Goal: Task Accomplishment & Management: Use online tool/utility

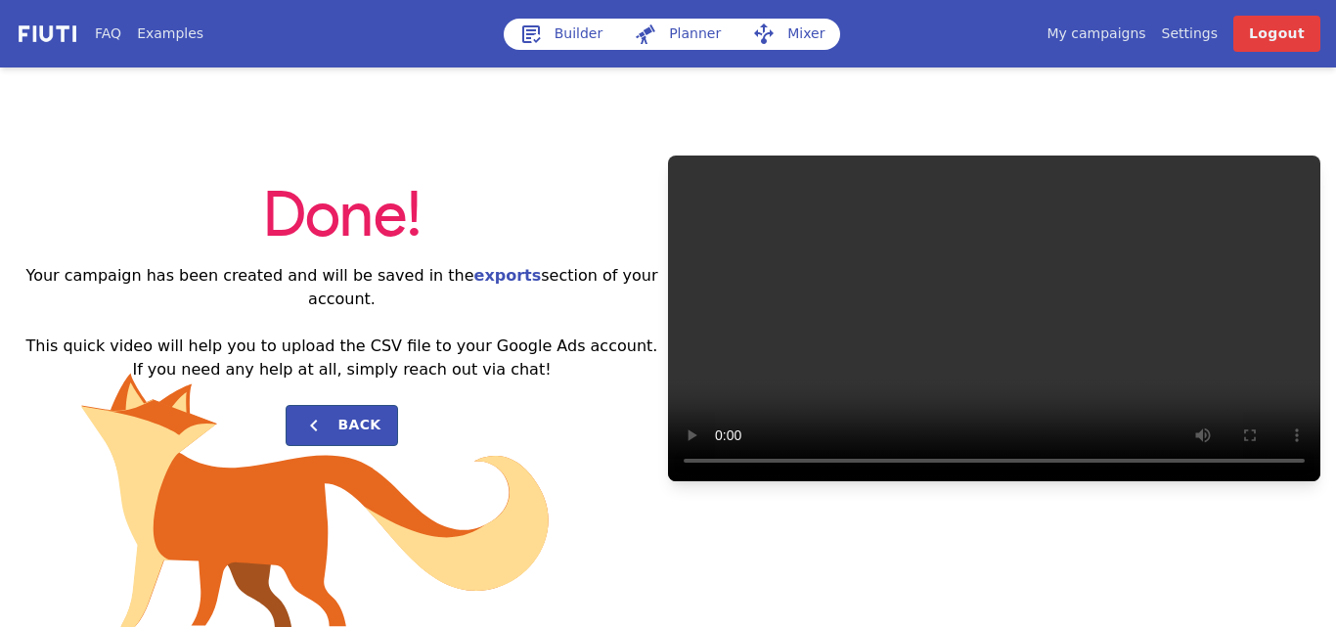
click at [1123, 39] on link "My campaigns" at bounding box center [1095, 33] width 99 height 21
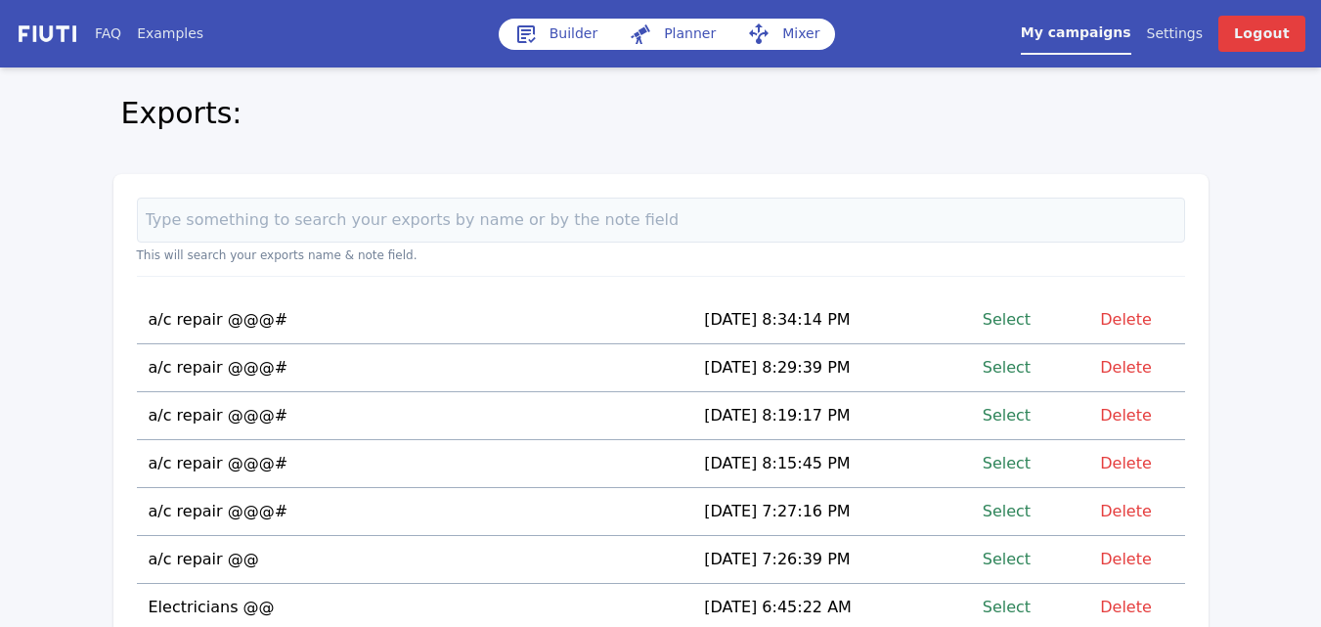
scroll to position [2, 0]
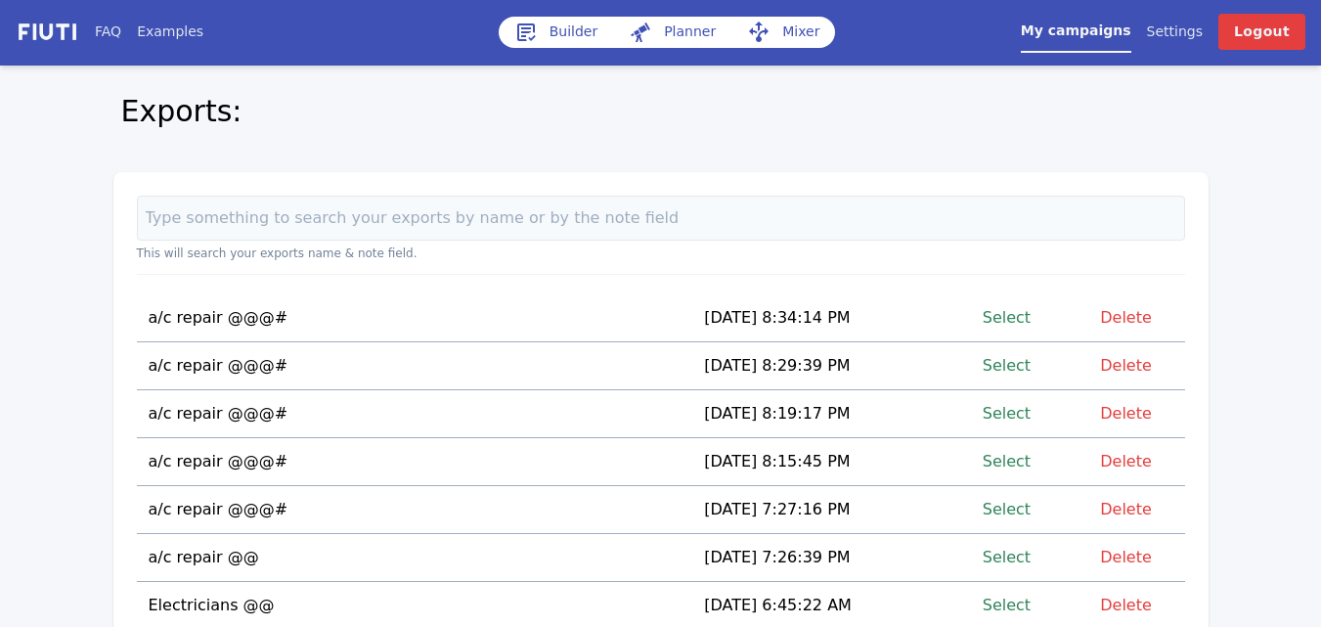
click at [1021, 606] on link "Select" at bounding box center [1007, 605] width 48 height 26
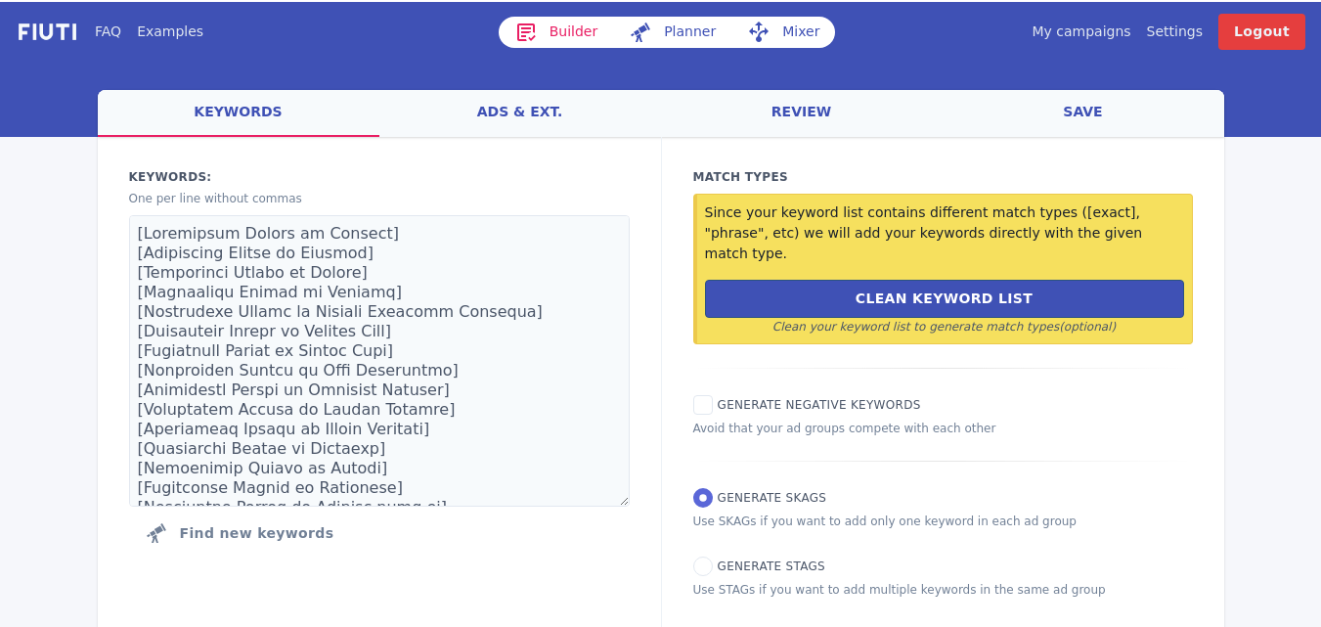
click at [1021, 606] on div "Match Types Since your keyword list contains different match types ([exact], "p…" at bounding box center [942, 383] width 563 height 493
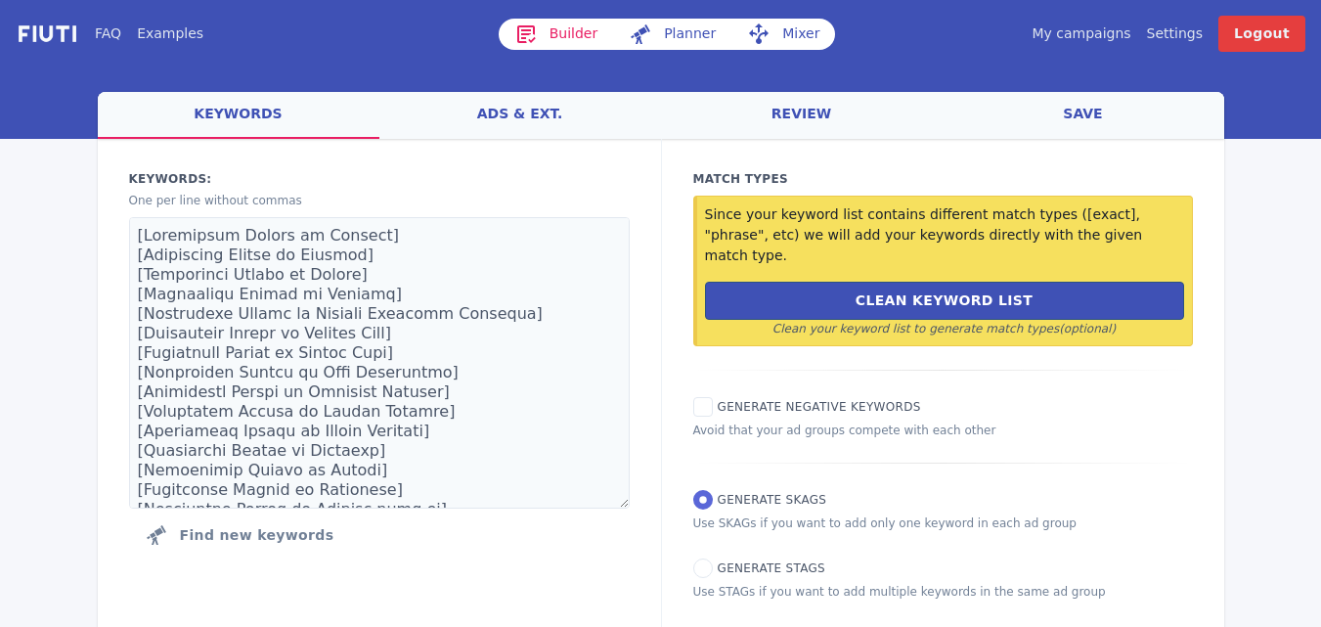
click at [792, 41] on link "Mixer" at bounding box center [783, 34] width 104 height 31
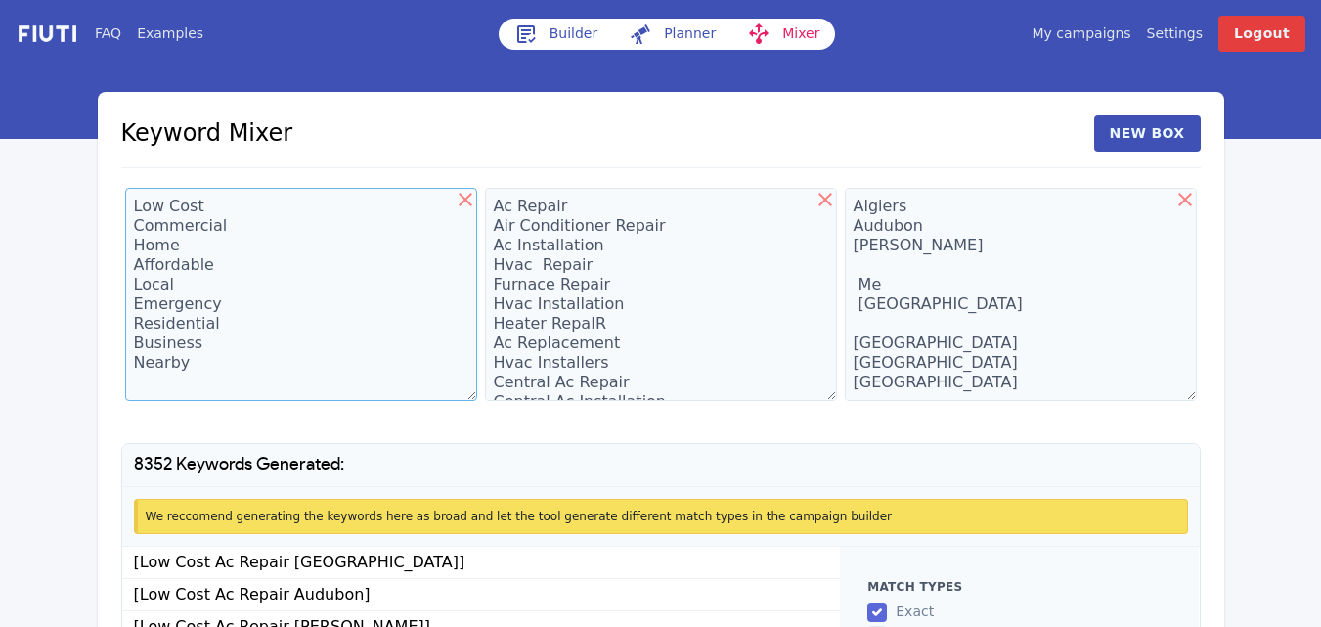
click at [252, 383] on textarea "Low Cost Commercial Home Affordable Local Emergency Residential Business Nearby" at bounding box center [301, 294] width 352 height 213
drag, startPoint x: 252, startPoint y: 383, endPoint x: 108, endPoint y: -85, distance: 490.2
click at [108, 0] on html "FAQ Examples Builder Planner Mixer My campaigns Price Settings Login Logout Key…" at bounding box center [660, 412] width 1321 height 825
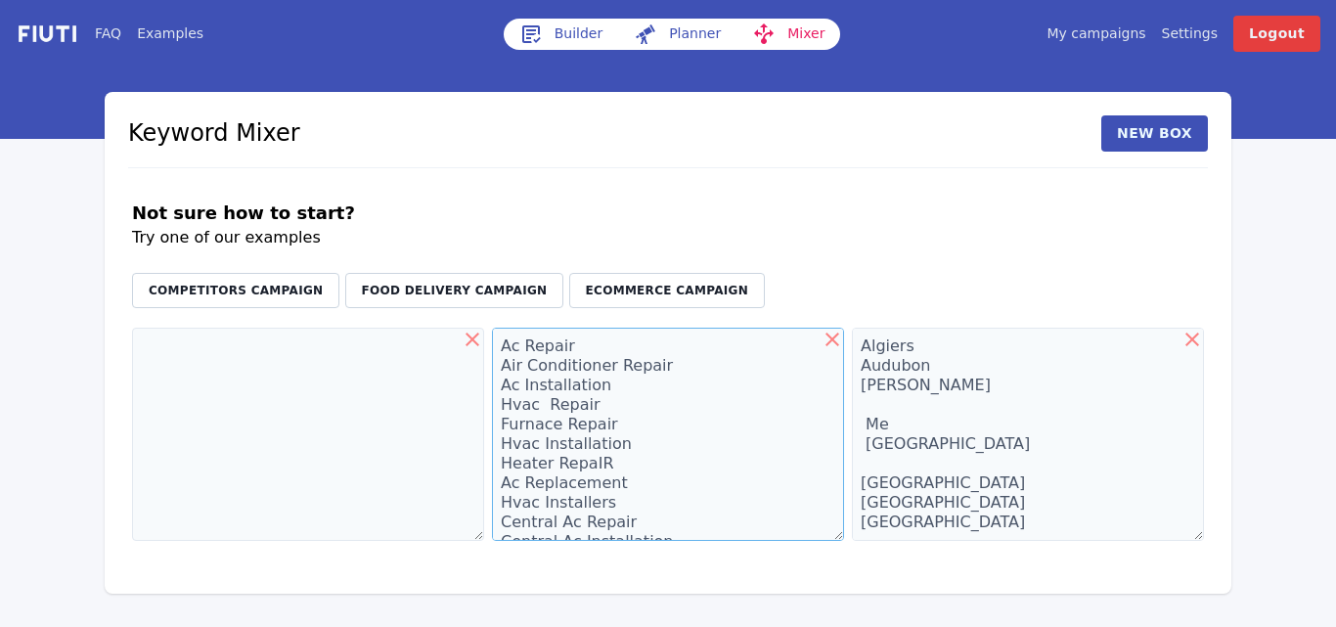
click at [641, 433] on textarea "Ac Repair Air Conditioner Repair Ac Installation Hvac Repair Furnace Repair Hva…" at bounding box center [668, 434] width 352 height 213
click at [470, 336] on icon at bounding box center [472, 339] width 14 height 14
type textarea "Ac Repair Air Conditioner Repair Ac Installation Hvac Repair Furnace Repair Hva…"
type textarea "Algiers Audubon [PERSON_NAME] Me [GEOGRAPHIC_DATA] [GEOGRAPHIC_DATA] [GEOGRAPHI…"
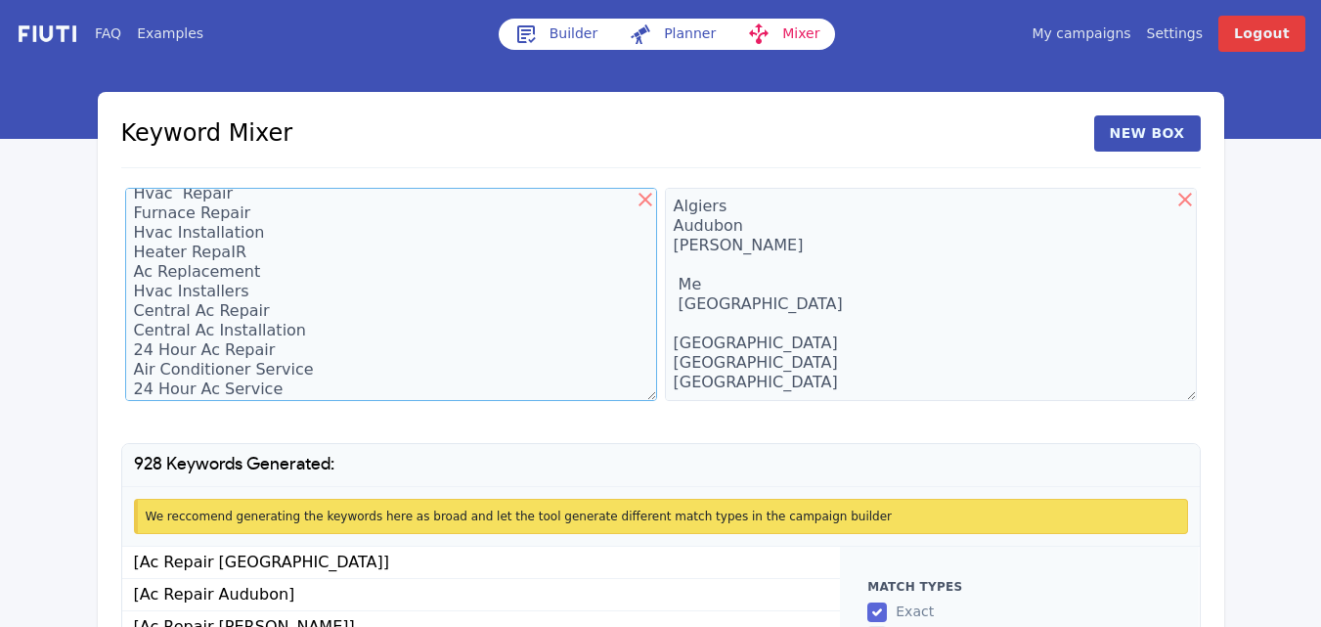
scroll to position [137, 0]
drag, startPoint x: 141, startPoint y: 208, endPoint x: 231, endPoint y: 401, distance: 212.6
click at [231, 401] on div "Ac Repair Air Conditioner Repair Ac Installation Hvac Repair Furnace Repair Hva…" at bounding box center [391, 298] width 540 height 228
type textarea "A"
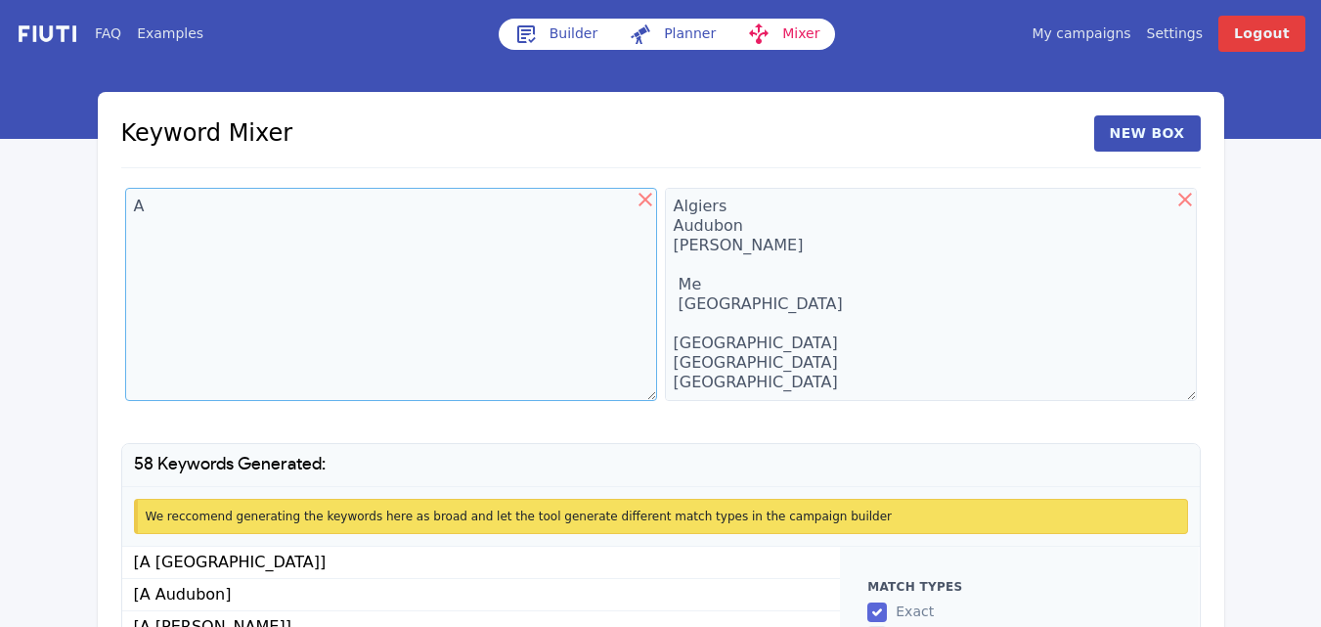
scroll to position [0, 0]
drag, startPoint x: 155, startPoint y: 210, endPoint x: 131, endPoint y: 210, distance: 24.4
click at [131, 210] on textarea "A" at bounding box center [391, 294] width 532 height 213
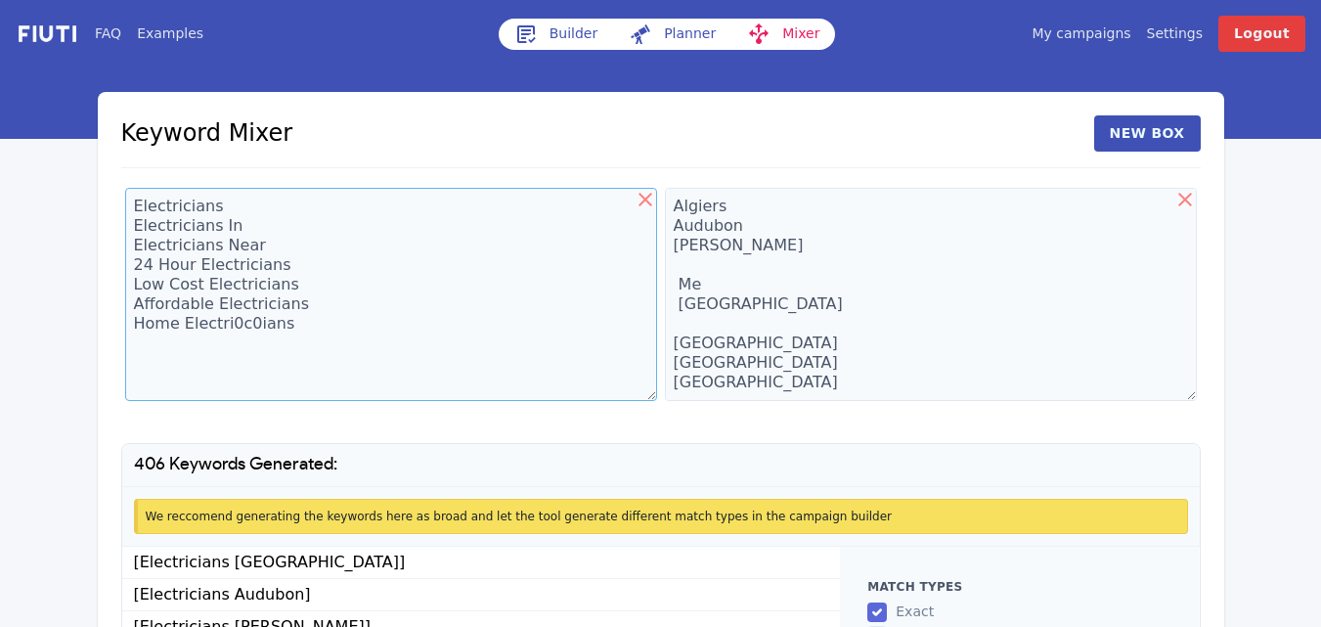
click at [279, 323] on textarea "Electricians Electricians In Electricians Near 24 Hour Electricians Low Cost El…" at bounding box center [391, 294] width 532 height 213
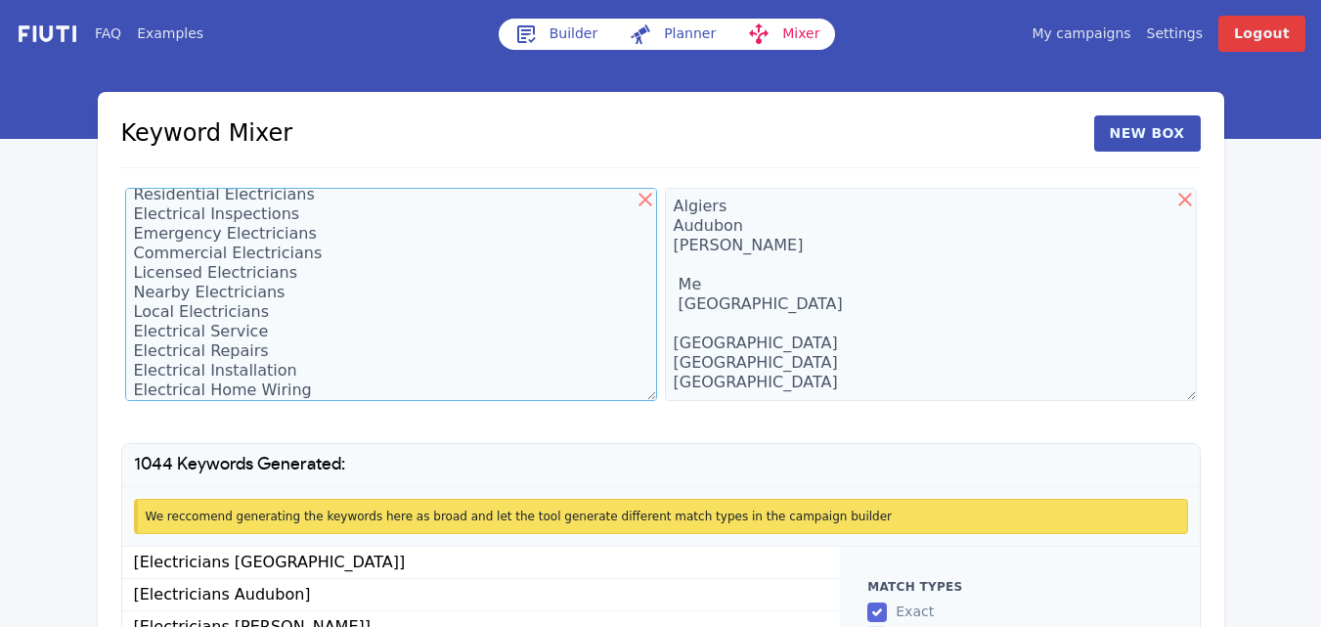
scroll to position [168, 0]
click at [162, 396] on textarea "Electricians Electricians In Electricians Near 24 Hour Electricians Low Cost El…" at bounding box center [391, 294] width 532 height 213
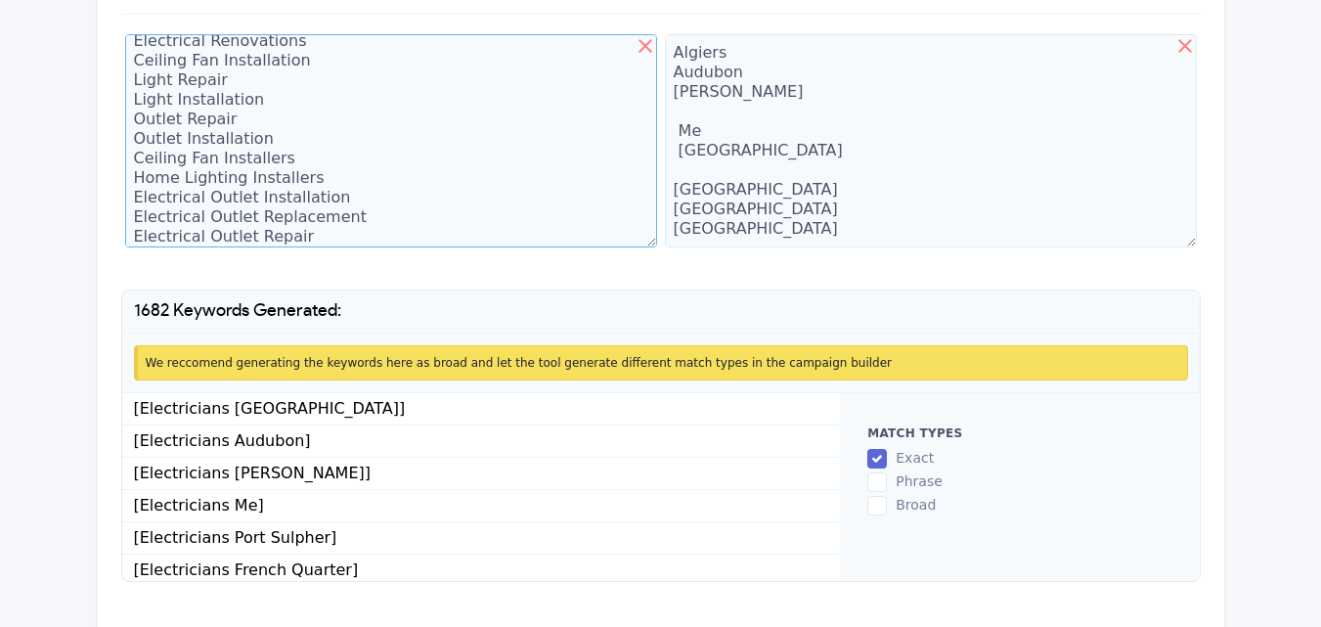
scroll to position [198, 0]
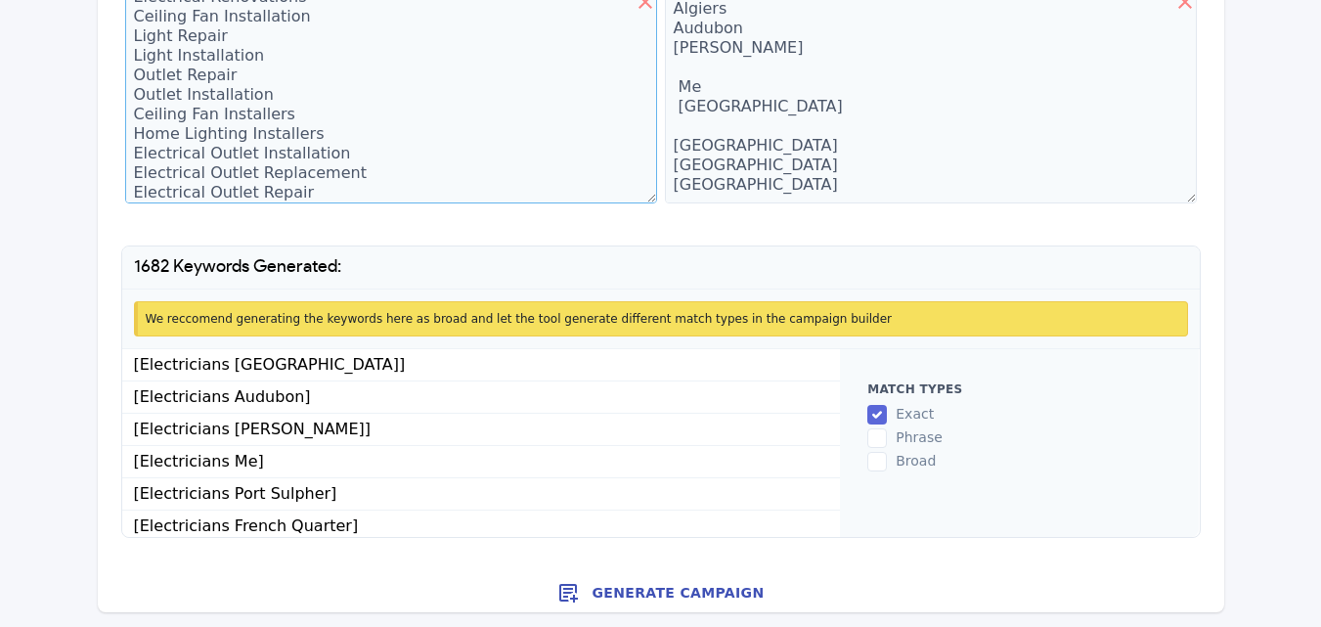
type textarea "Electricians Electricians In Electricians Near 24 Hour Electricians Low Cost El…"
click at [639, 594] on button "Generate Campaign" at bounding box center [661, 592] width 1126 height 39
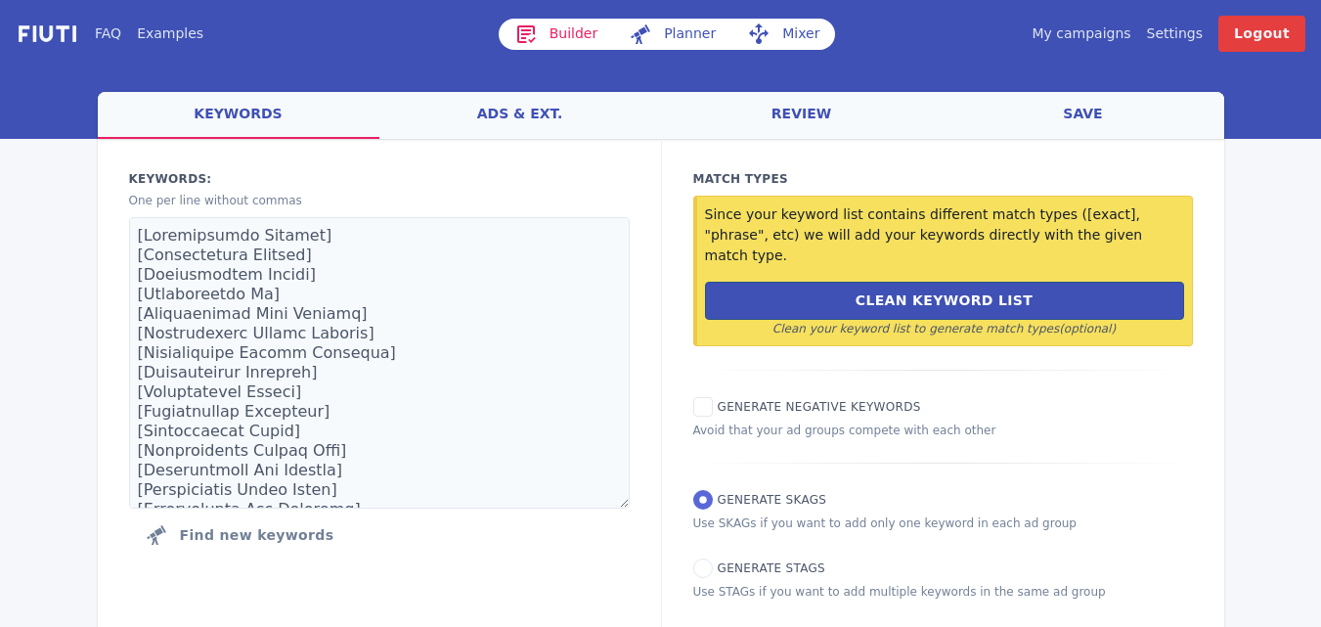
click at [1082, 117] on link "save" at bounding box center [1084, 115] width 282 height 47
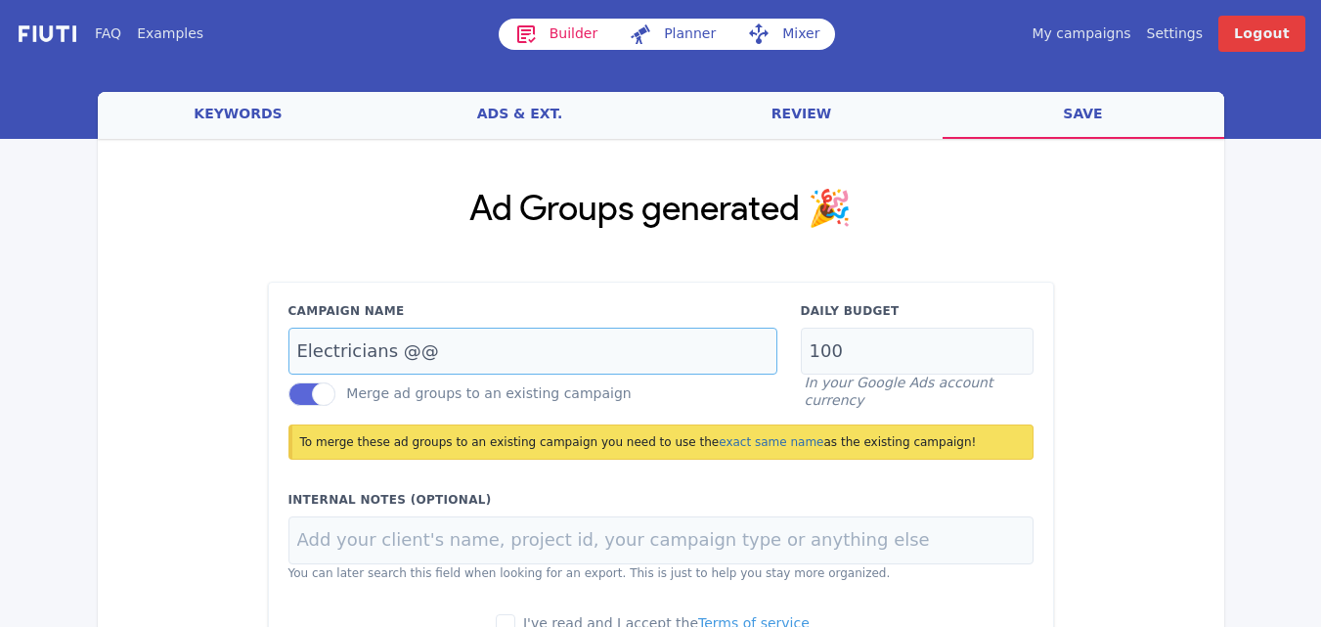
click at [438, 349] on input "Electricians @@" at bounding box center [532, 352] width 489 height 48
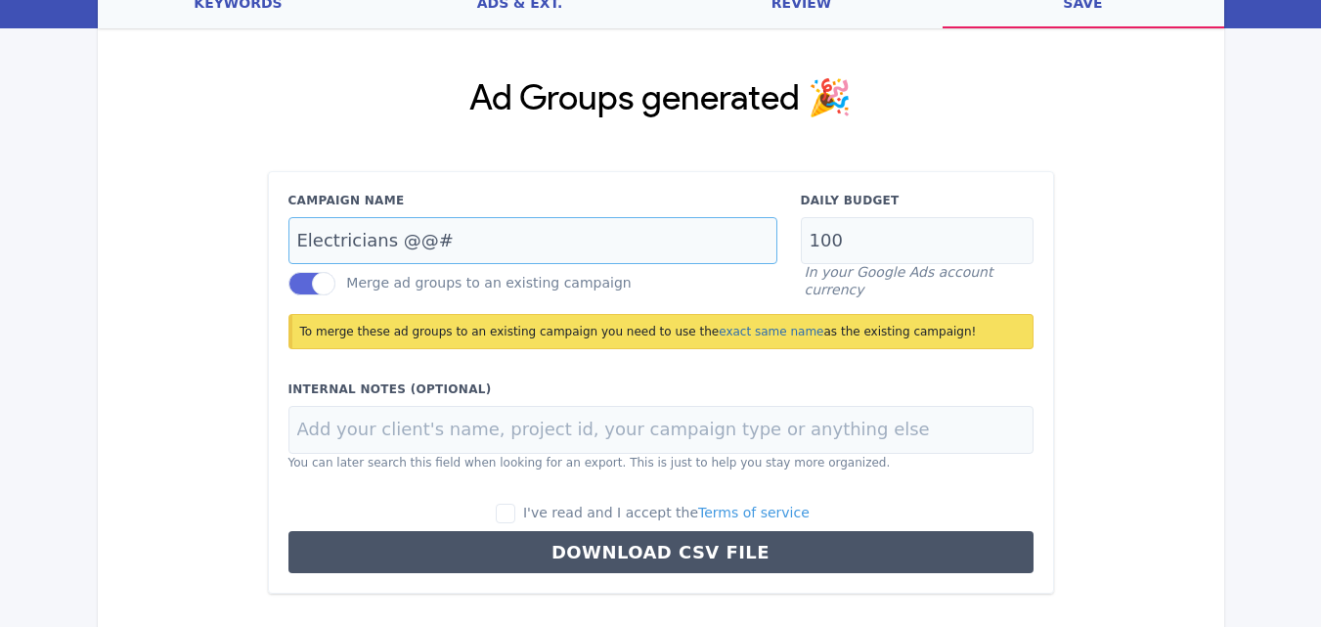
scroll to position [183, 0]
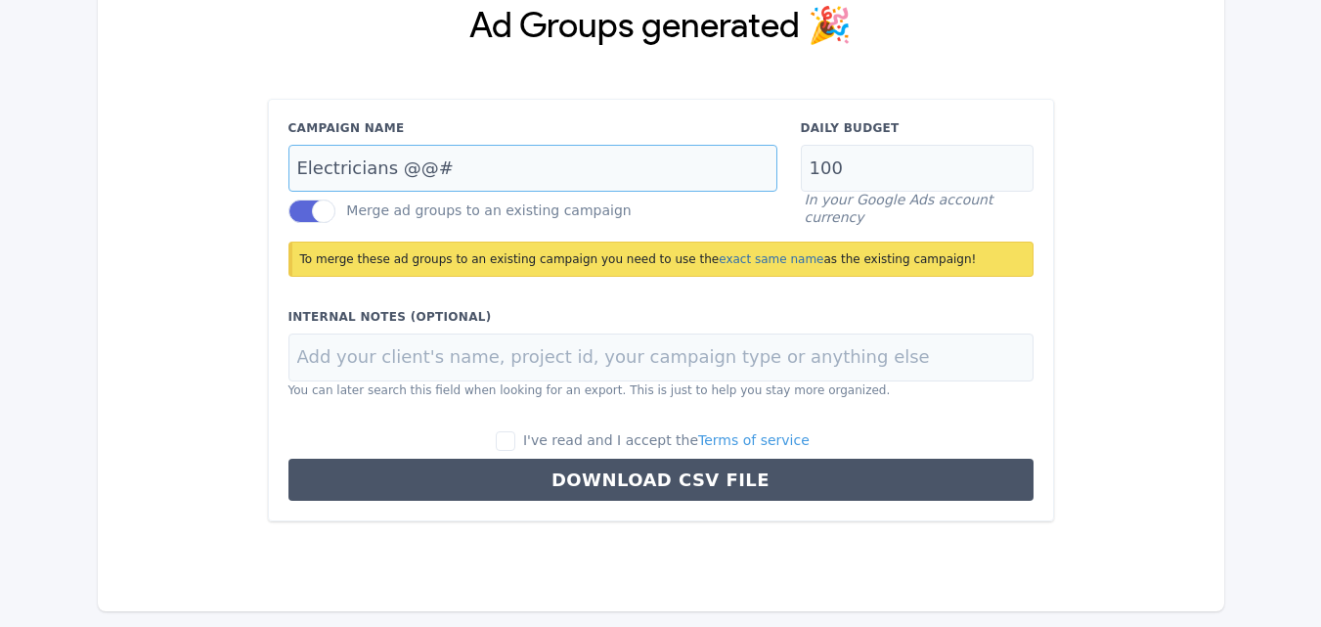
type input "Electricians @@#"
click at [546, 442] on label "I've read and I accept the Terms of service" at bounding box center [653, 441] width 314 height 22
click at [515, 442] on input "I've read and I accept the Terms of service" at bounding box center [506, 441] width 20 height 20
checkbox input "true"
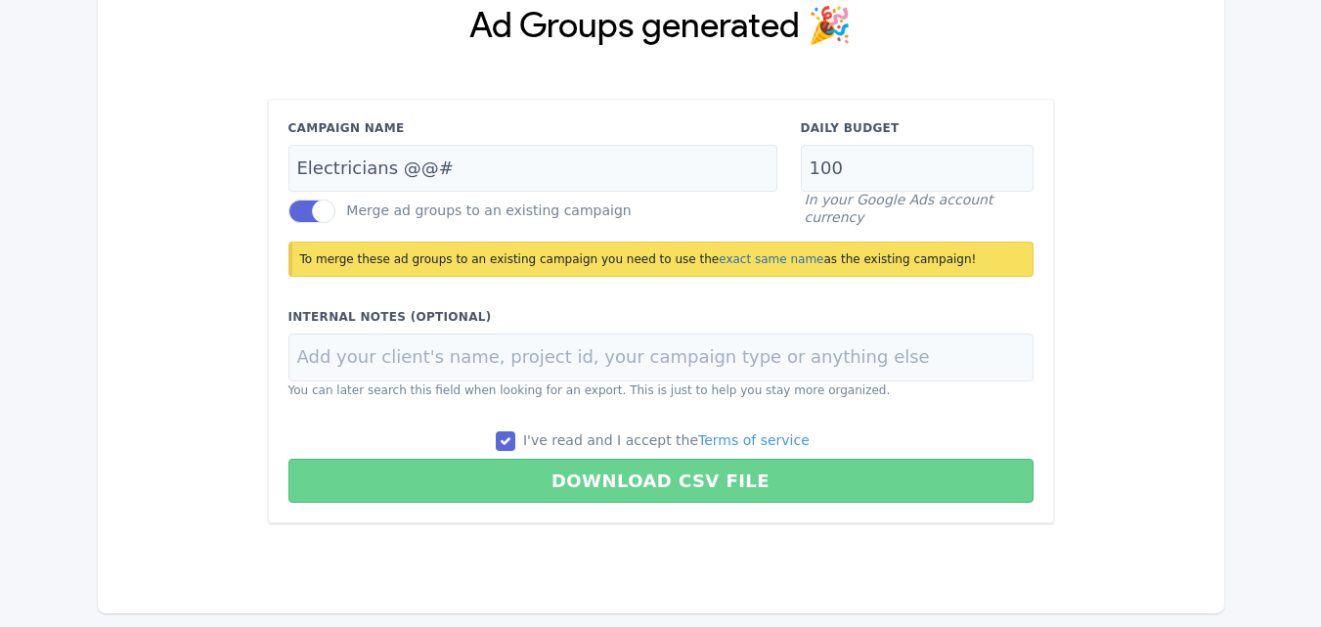
click at [641, 478] on button "Download CSV File" at bounding box center [660, 481] width 745 height 44
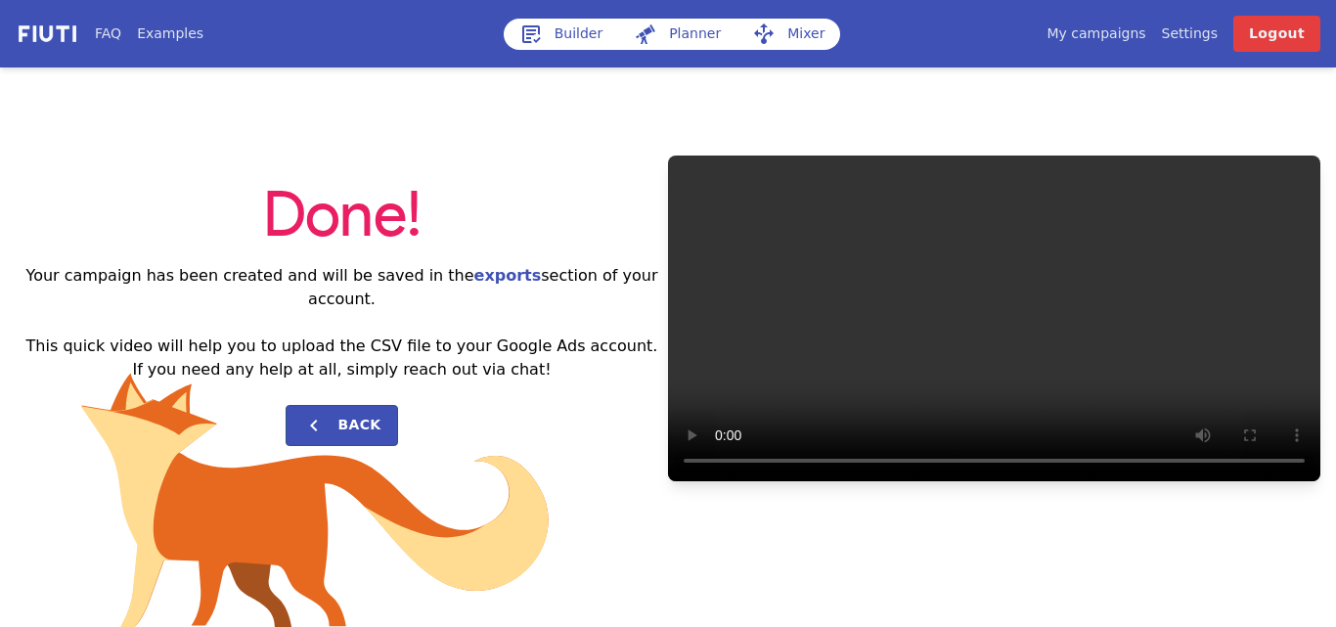
click at [906, 99] on div "Done! Your campaign has been created and will be saved in the exports section o…" at bounding box center [668, 318] width 1336 height 502
click at [1123, 32] on link "My campaigns" at bounding box center [1095, 33] width 99 height 21
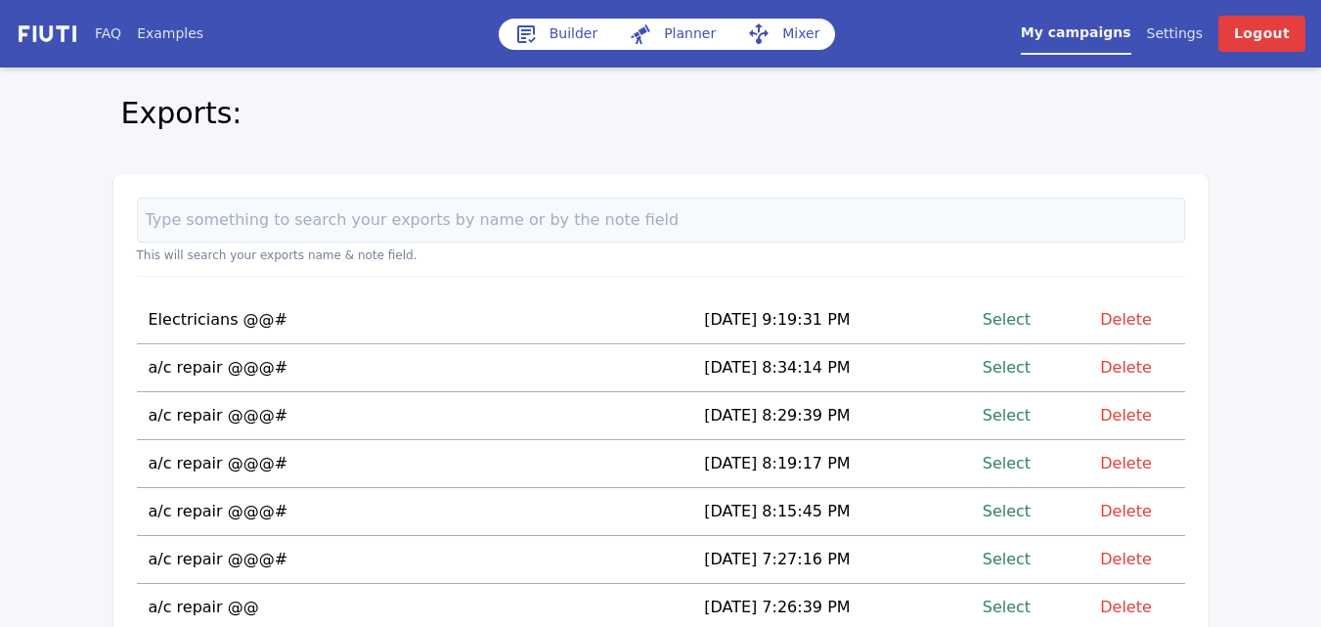
click at [1022, 319] on link "Select" at bounding box center [1007, 319] width 48 height 26
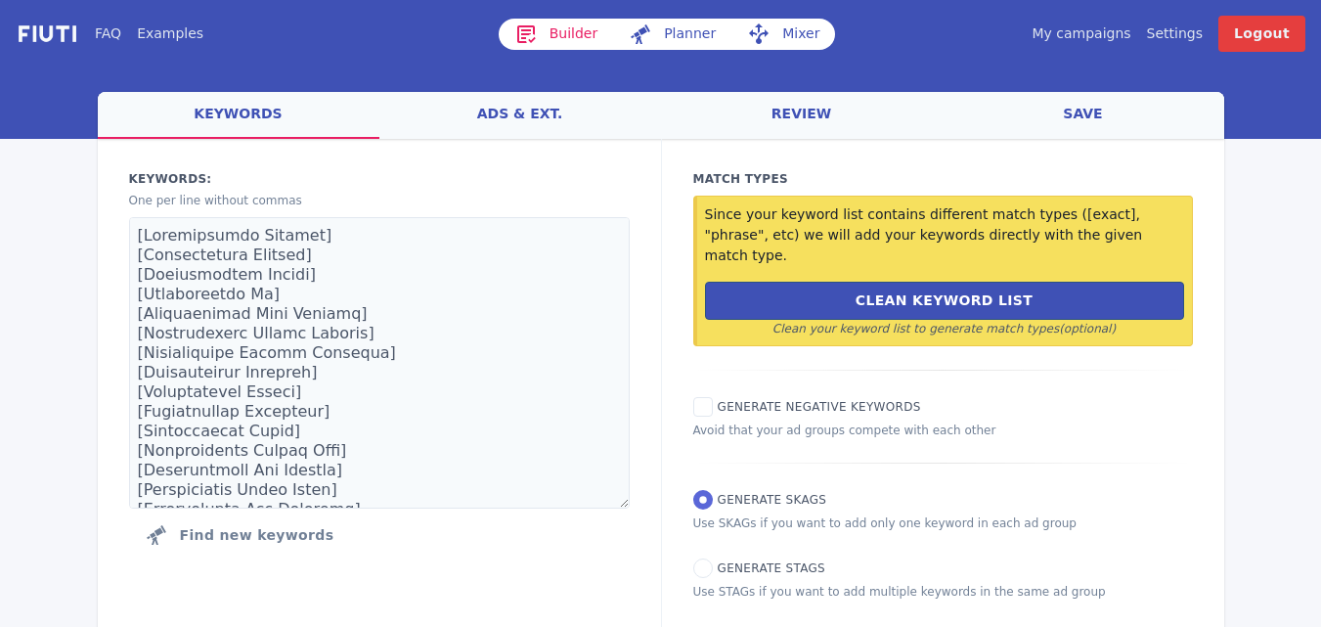
click at [512, 107] on link "ads & ext." at bounding box center [520, 115] width 282 height 47
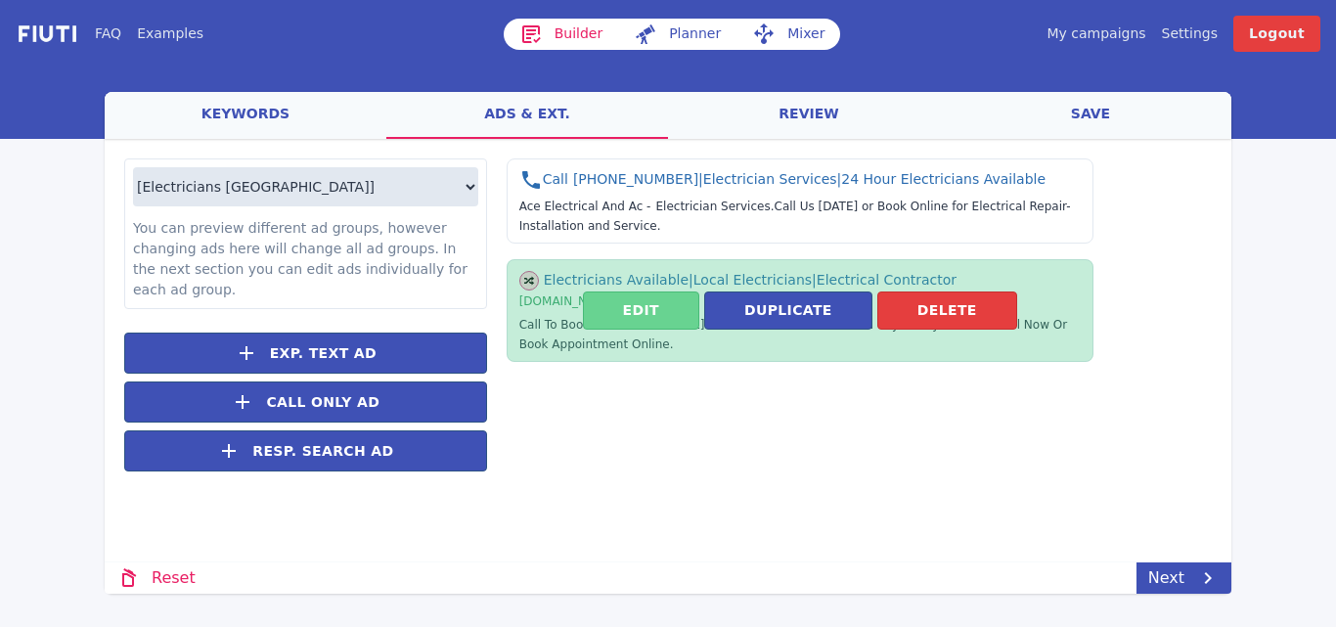
click at [628, 315] on button "Edit" at bounding box center [641, 310] width 116 height 38
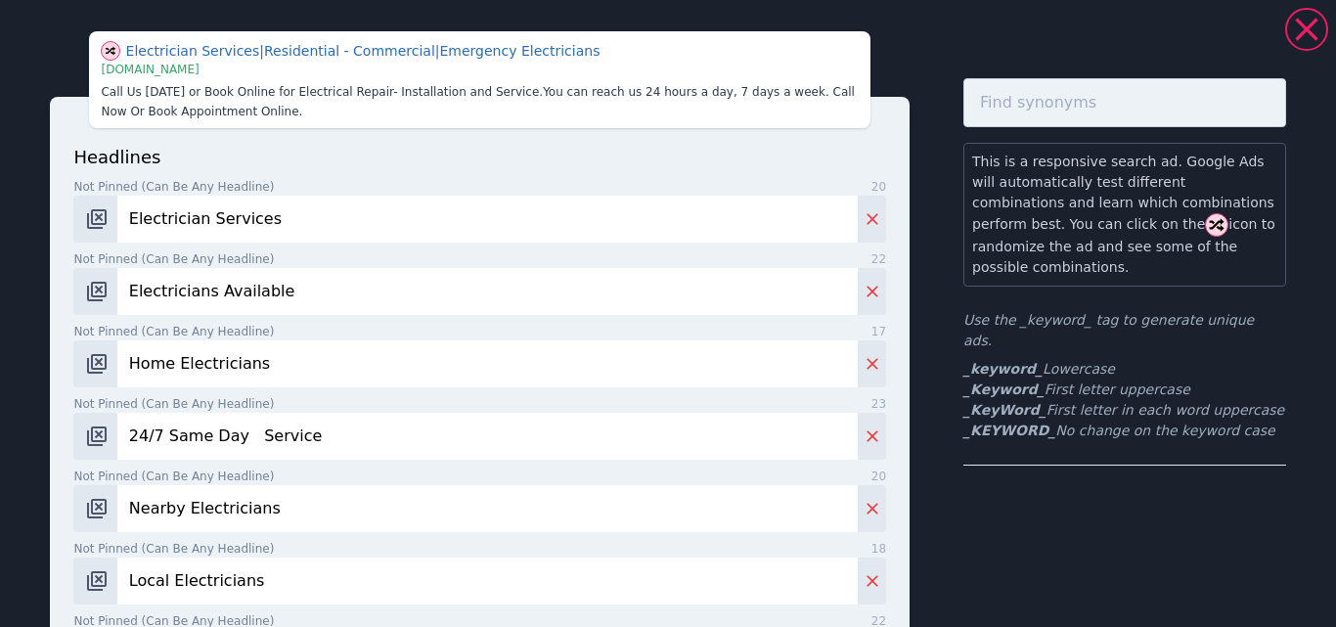
drag, startPoint x: 291, startPoint y: 210, endPoint x: 122, endPoint y: 199, distance: 169.5
click at [122, 199] on input "Electrician Services" at bounding box center [487, 219] width 740 height 47
click at [152, 225] on input "Electrician Services" at bounding box center [487, 219] width 740 height 47
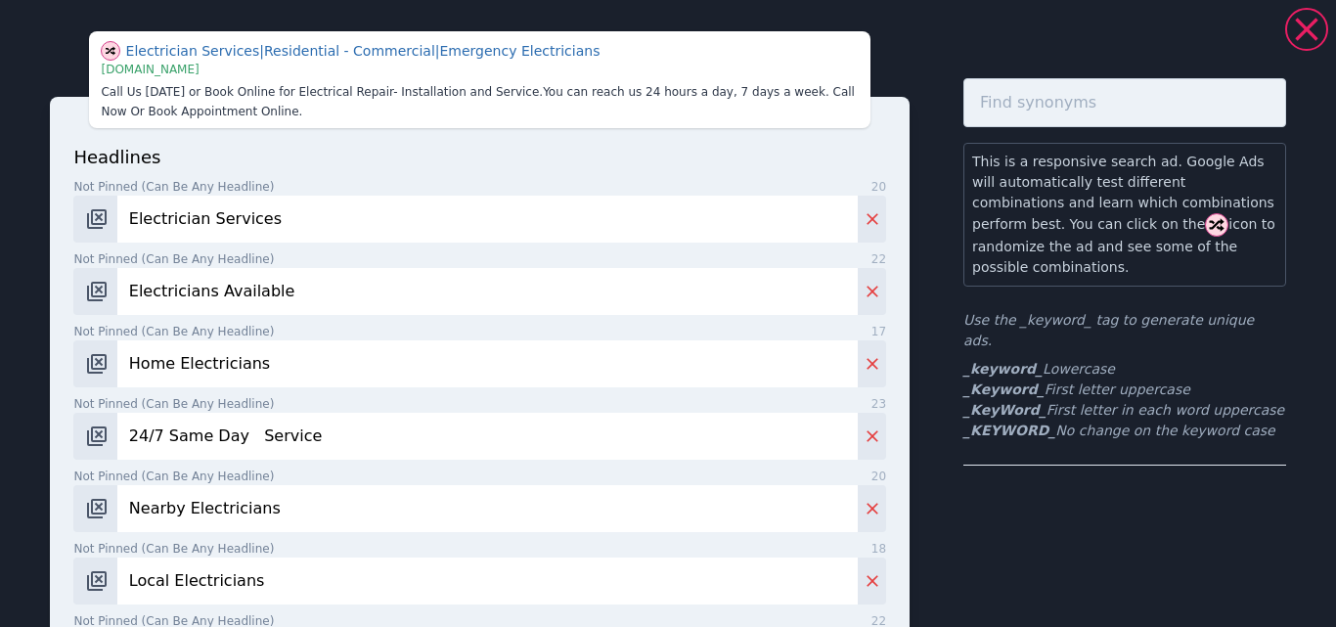
click at [152, 225] on input "Electrician Services" at bounding box center [487, 219] width 740 height 47
paste input "[GEOGRAPHIC_DATA] Audubon [PERSON_NAME] Me [GEOGRAPHIC_DATA] [GEOGRAPHIC_DATA] …"
type input "[GEOGRAPHIC_DATA] Audubon [PERSON_NAME] Me [GEOGRAPHIC_DATA] [GEOGRAPHIC_DATA] …"
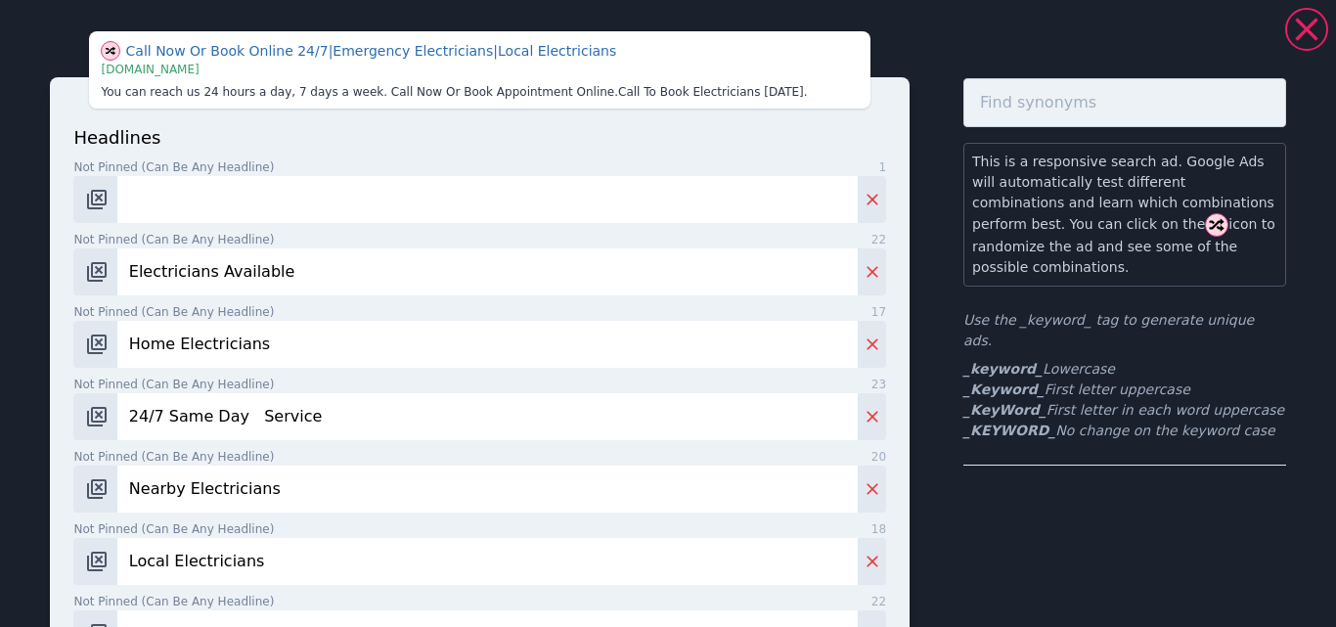
click at [999, 402] on b "_KeyWord_" at bounding box center [1004, 410] width 83 height 16
copy b "_KeyWord_"
click at [154, 196] on input "Not pinned (Can be any headline) 1" at bounding box center [487, 199] width 740 height 47
paste input "_KeyWord_"
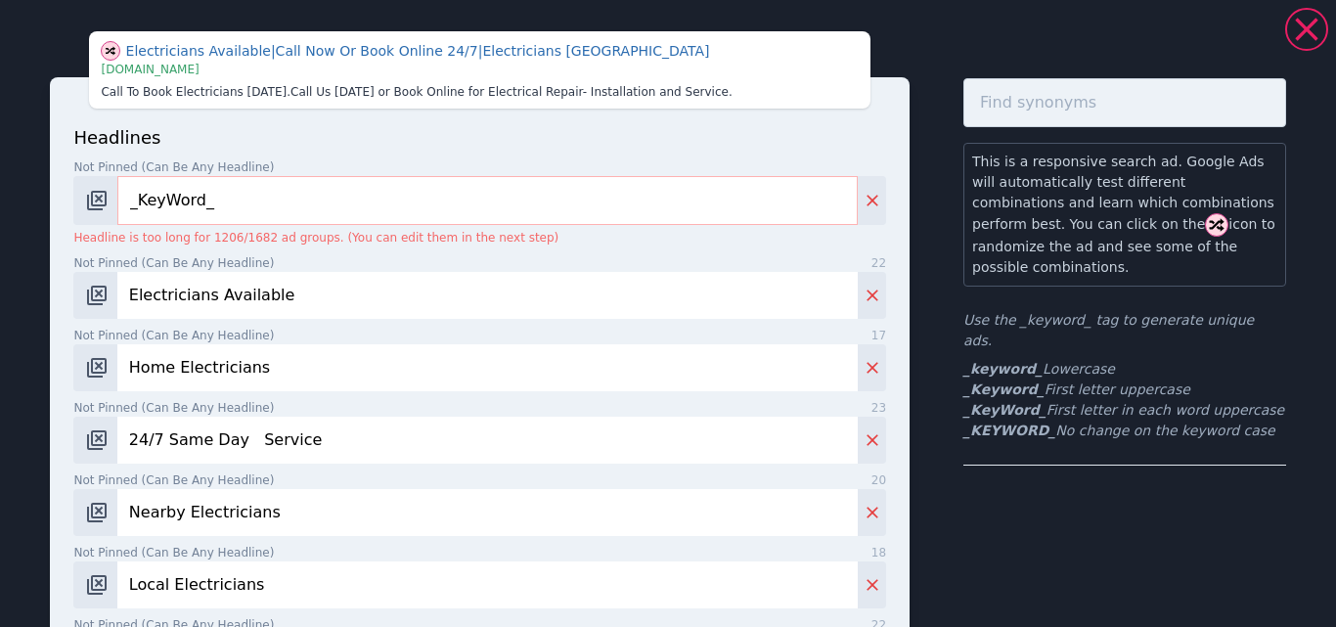
type input "_KeyWord_"
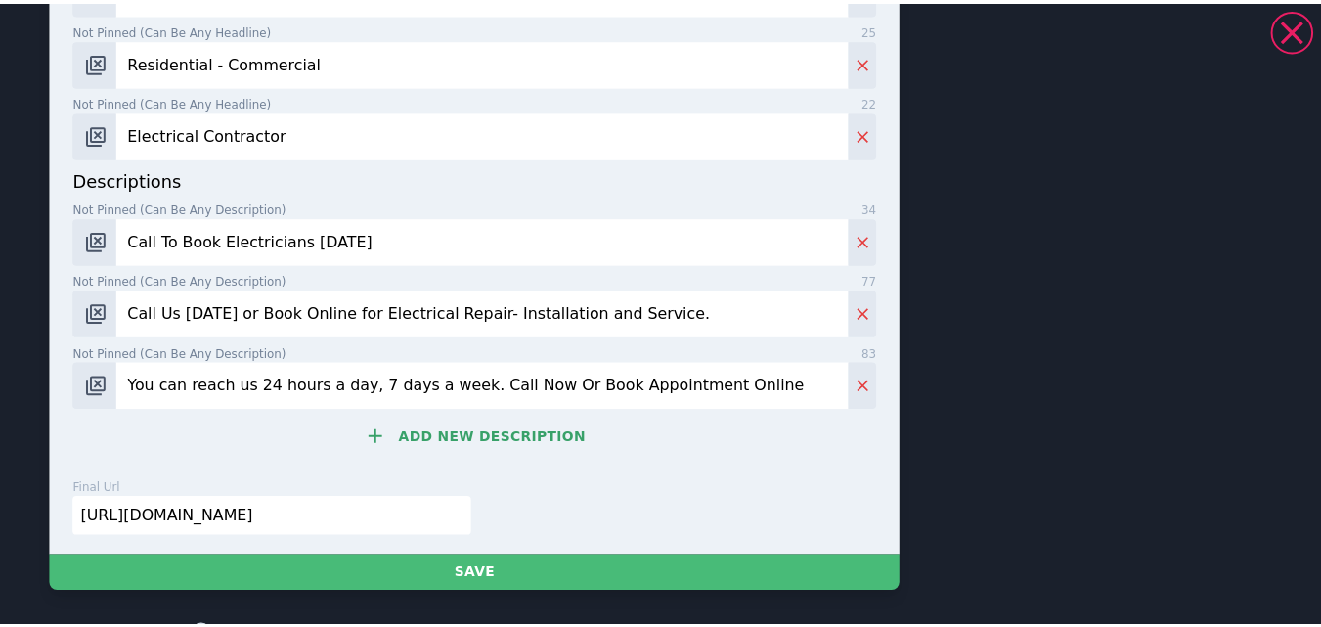
scroll to position [1104, 0]
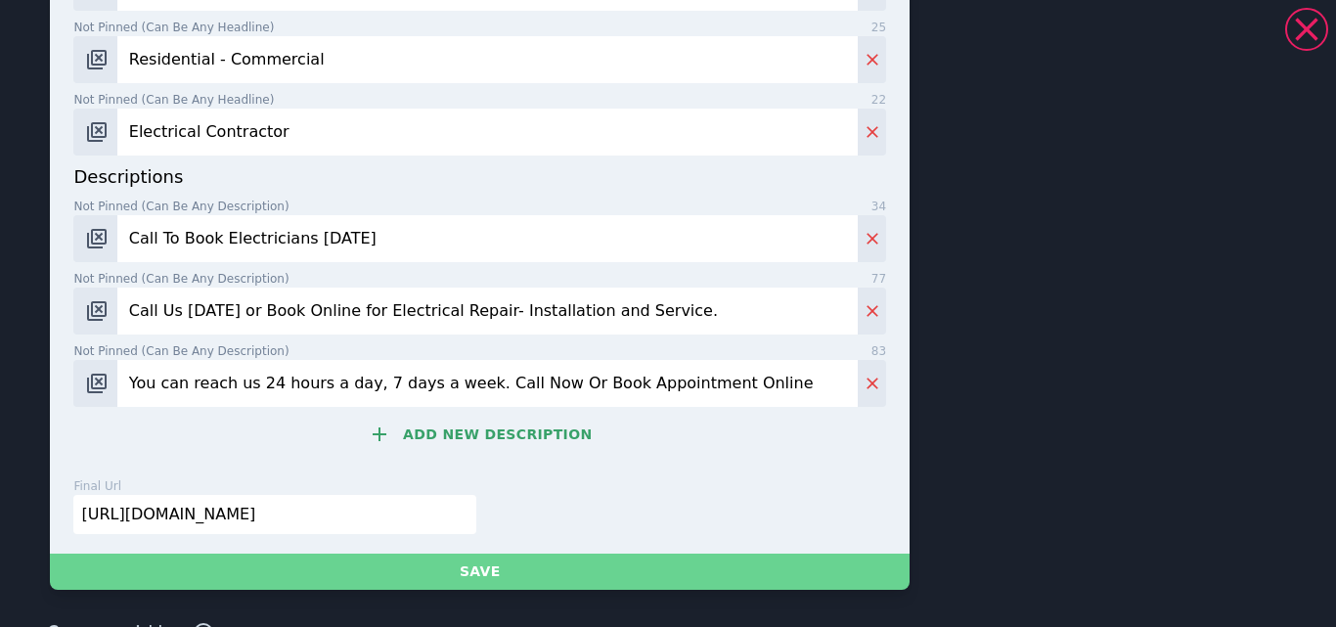
click at [499, 568] on button "Save" at bounding box center [479, 571] width 859 height 36
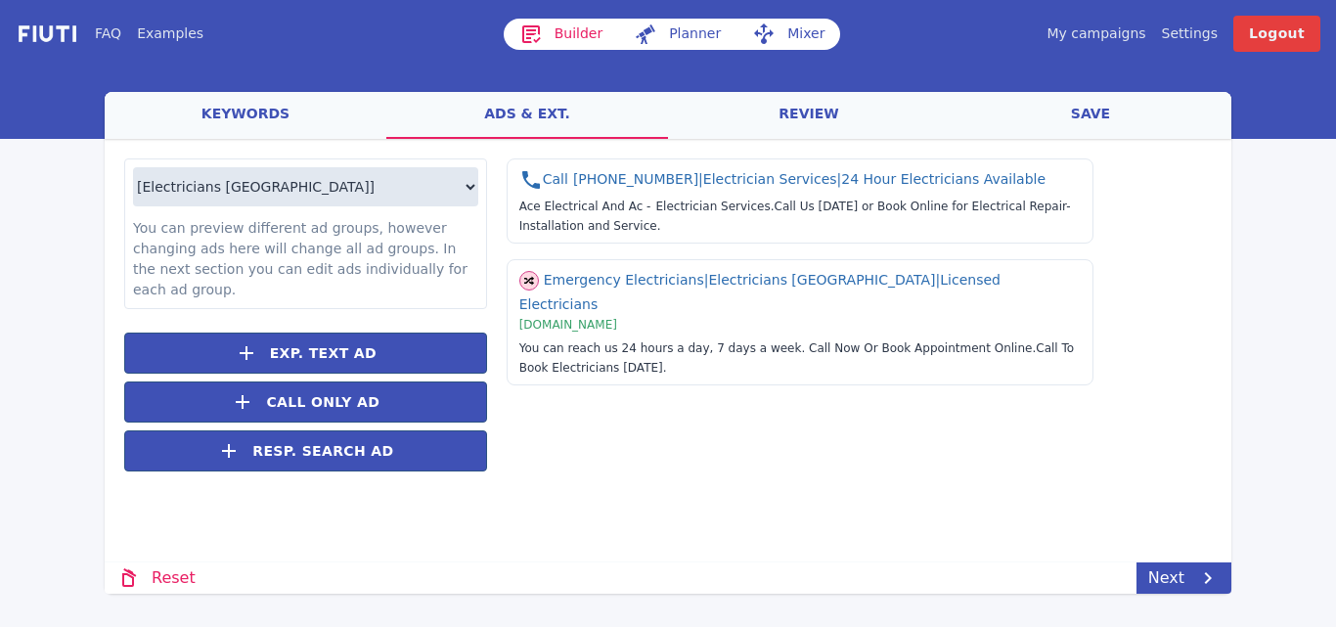
click at [1085, 113] on link "save" at bounding box center [1090, 115] width 282 height 47
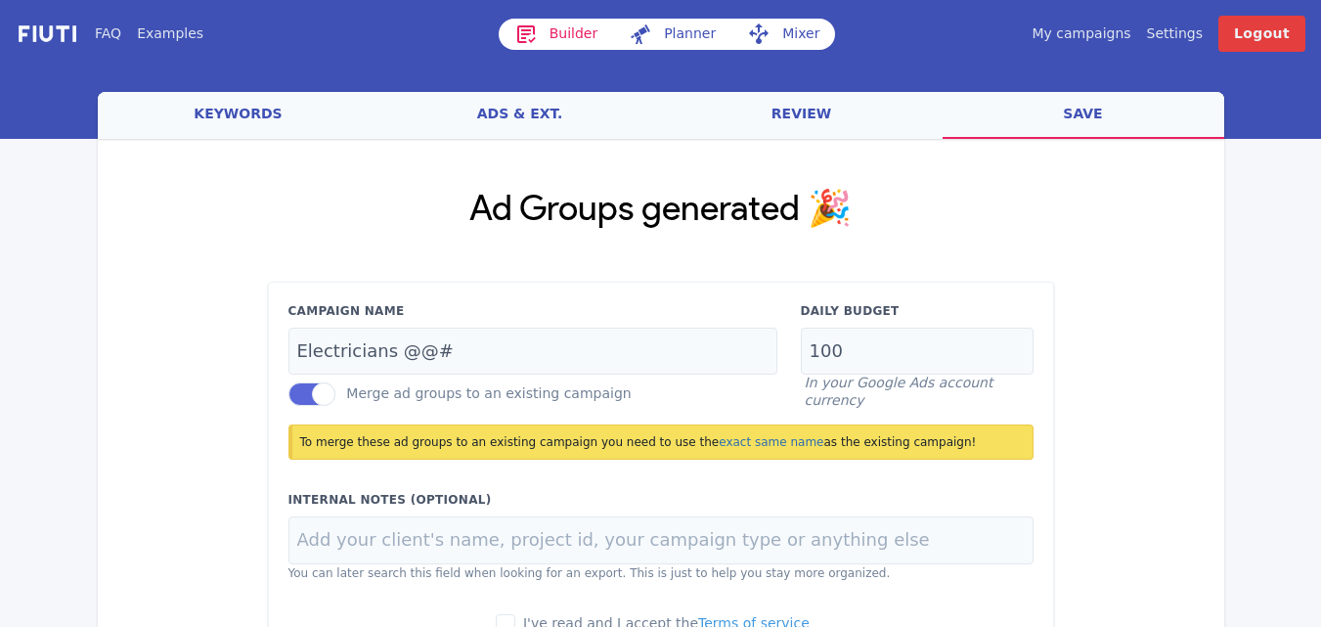
click at [512, 112] on link "ads & ext." at bounding box center [520, 115] width 282 height 47
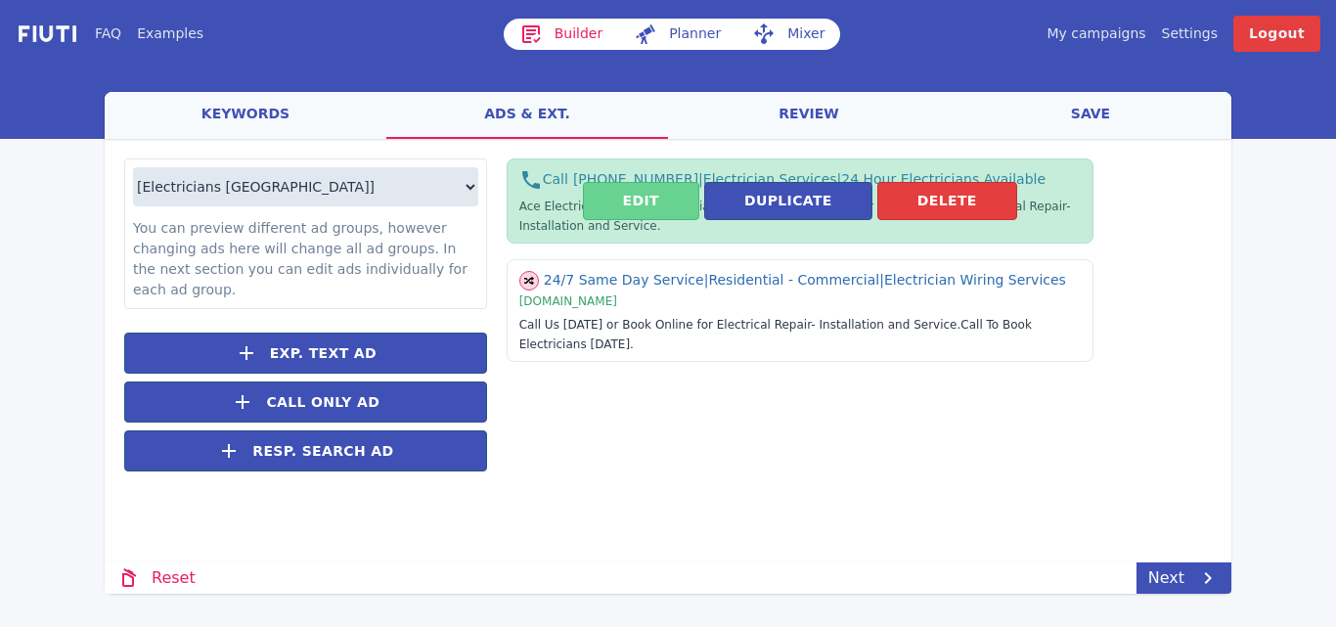
click at [654, 207] on button "Edit" at bounding box center [641, 201] width 116 height 38
select select "US"
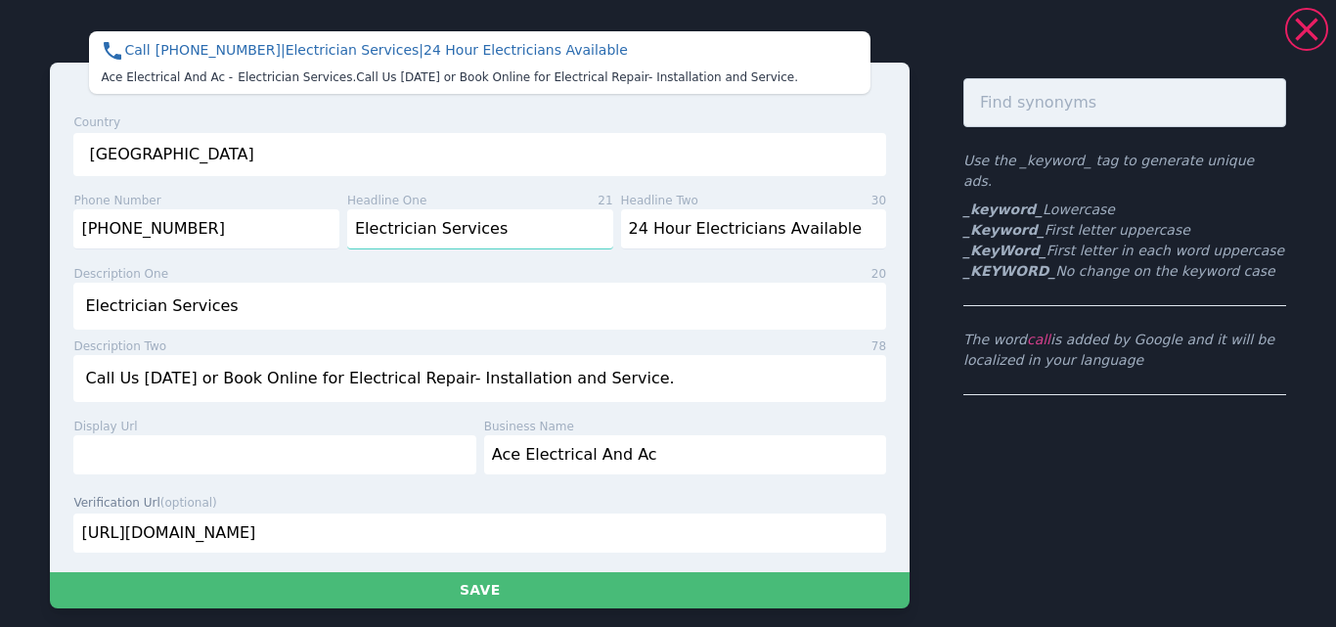
drag, startPoint x: 476, startPoint y: 224, endPoint x: 490, endPoint y: 218, distance: 14.9
click at [490, 218] on input "Electrician Services" at bounding box center [480, 229] width 266 height 40
click at [501, 232] on input "Electrician Services" at bounding box center [480, 229] width 266 height 40
drag, startPoint x: 501, startPoint y: 232, endPoint x: 348, endPoint y: 220, distance: 153.0
click at [348, 220] on input "Electrician Services" at bounding box center [480, 229] width 266 height 40
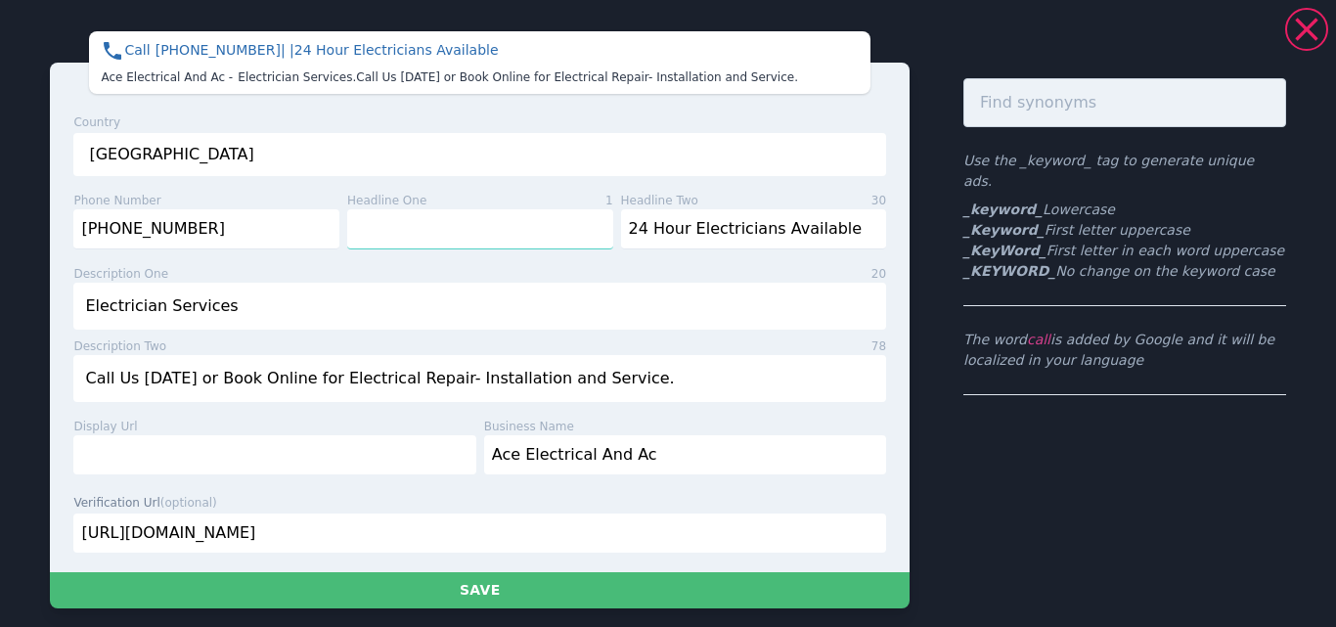
type input "_KeyWord_"
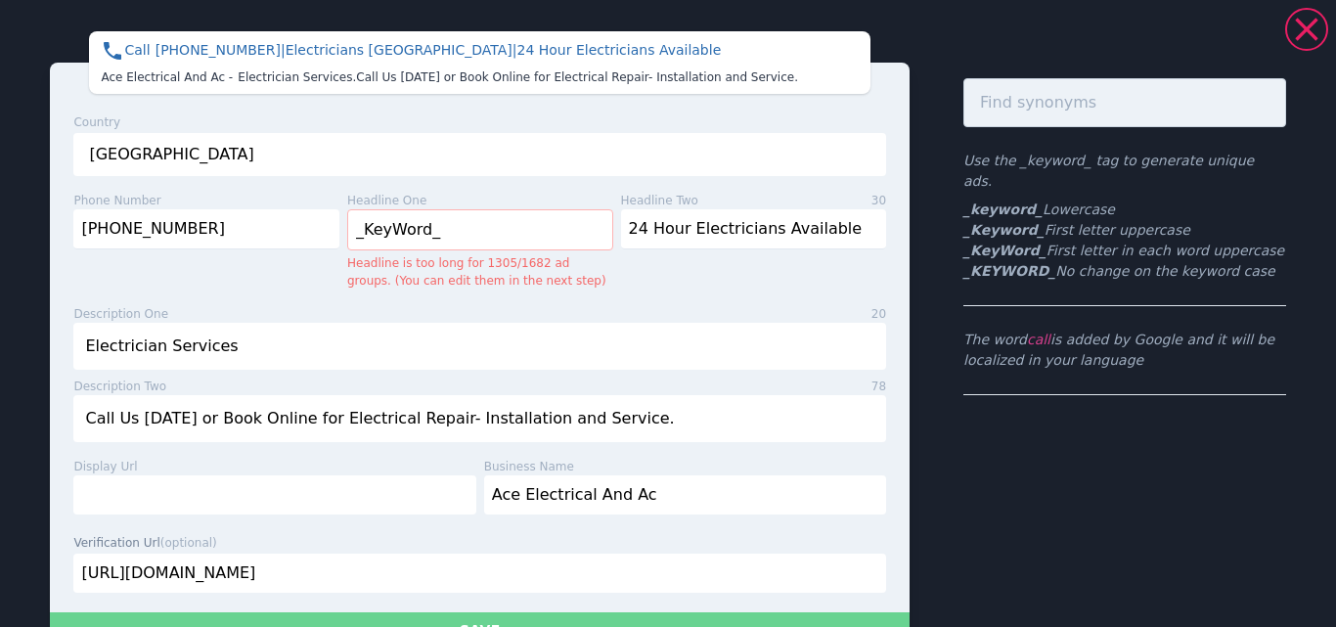
click at [505, 616] on button "Save" at bounding box center [479, 630] width 859 height 36
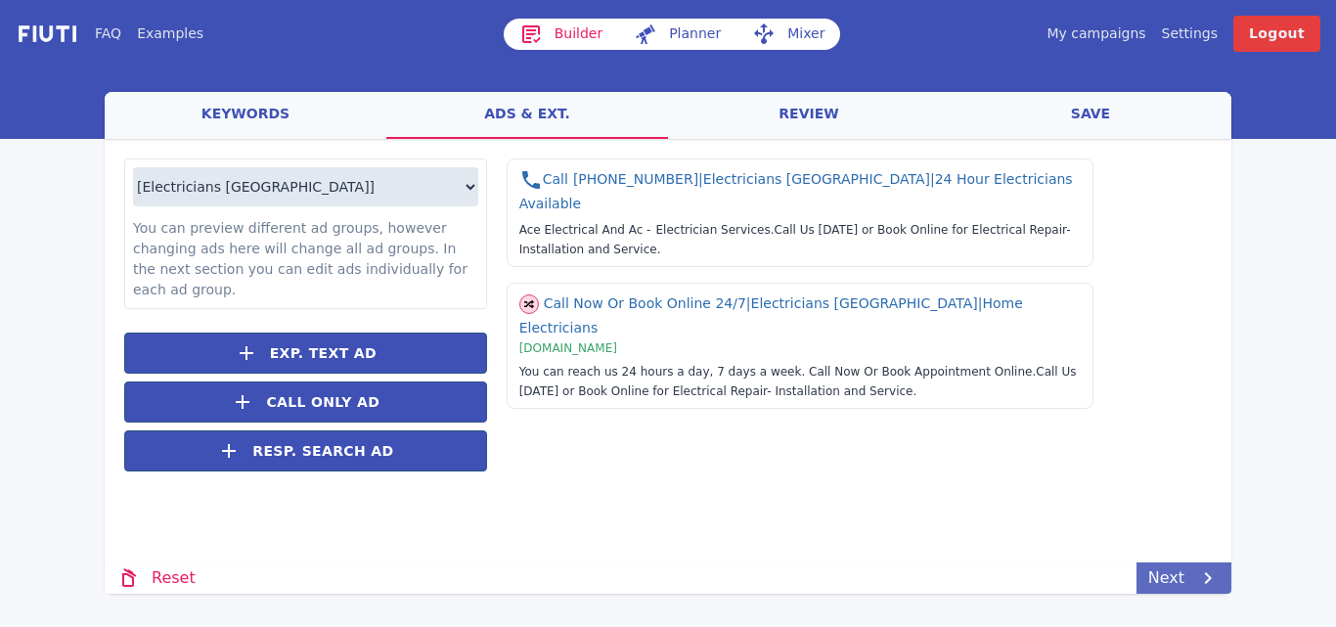
click at [1157, 578] on link "Next" at bounding box center [1183, 577] width 95 height 31
click at [1090, 111] on link "save" at bounding box center [1090, 115] width 282 height 47
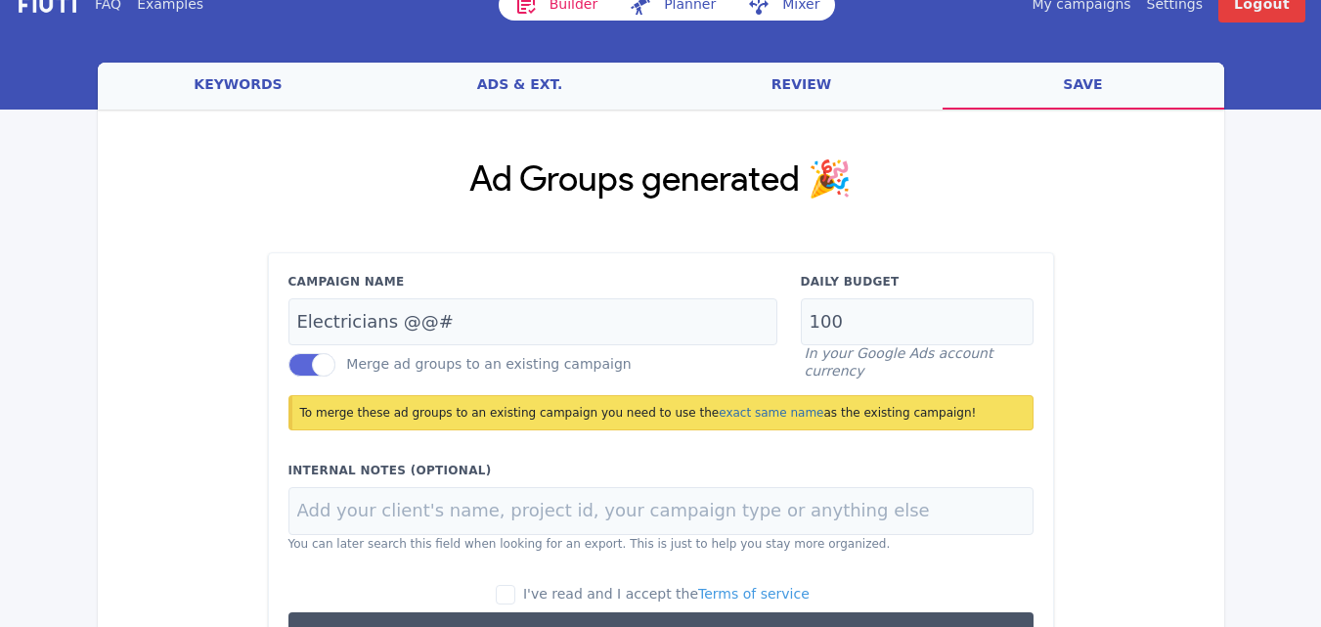
scroll to position [183, 0]
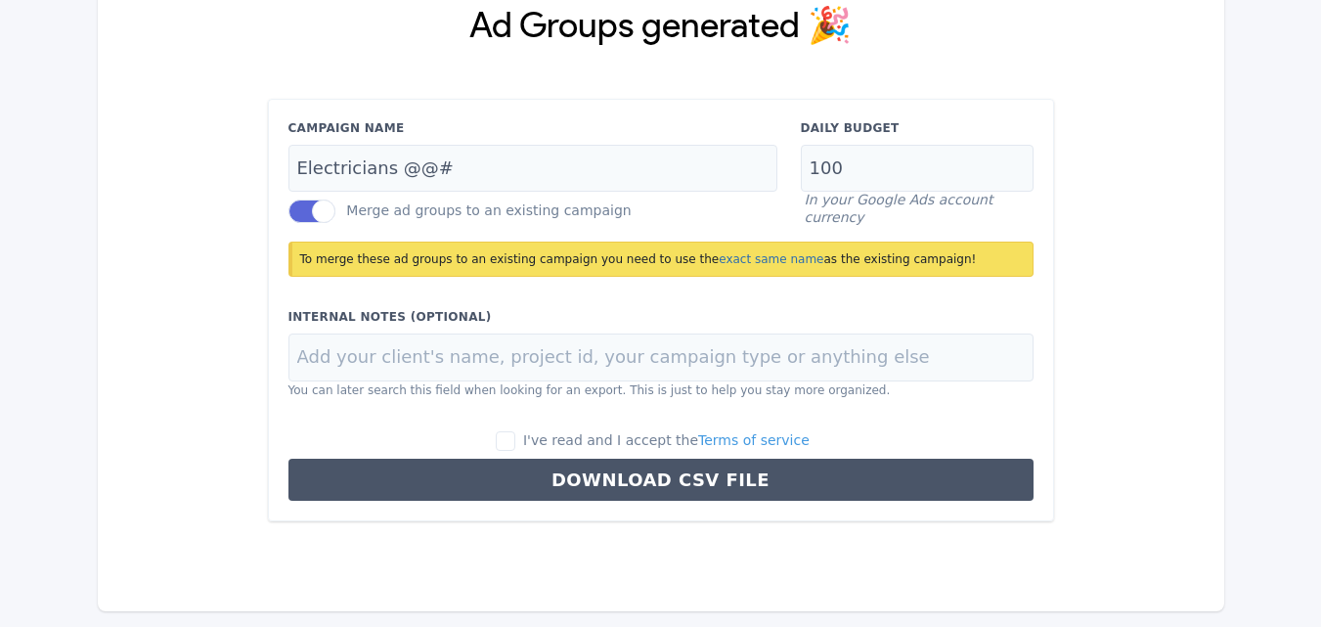
click at [538, 453] on div "I've read and I accept the Terms of service Download CSV File" at bounding box center [661, 465] width 769 height 71
click at [515, 443] on input "I've read and I accept the Terms of service" at bounding box center [506, 441] width 20 height 20
checkbox input "true"
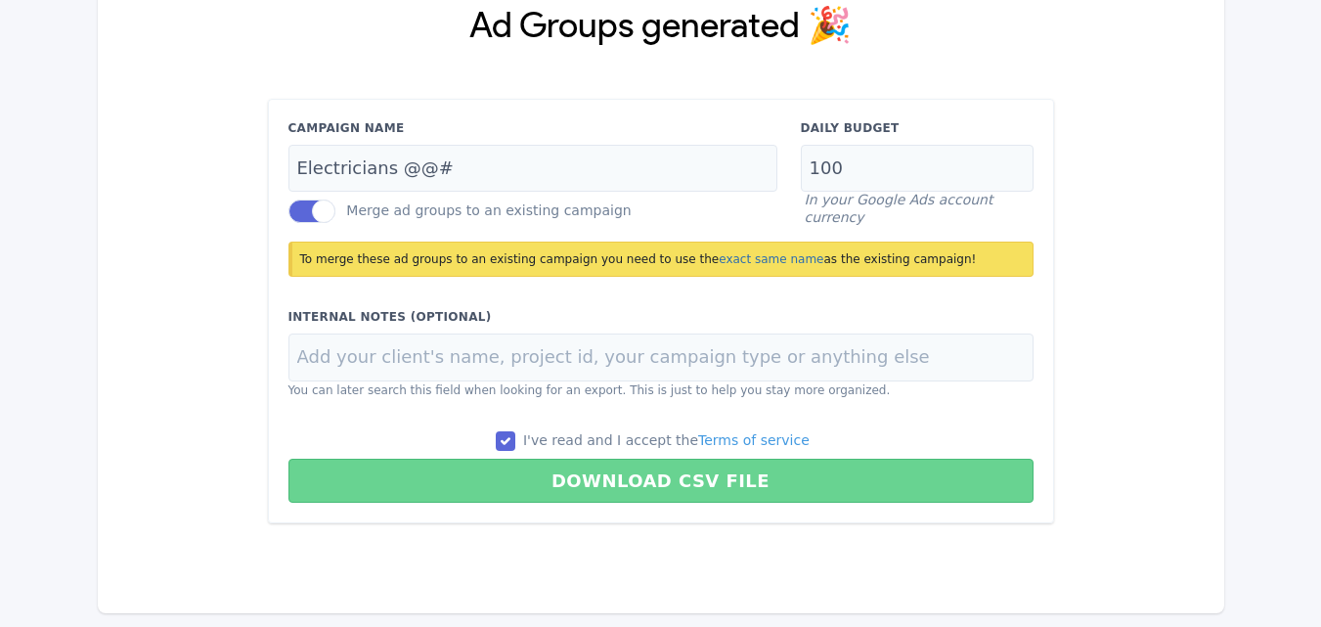
click at [659, 483] on button "Download CSV File" at bounding box center [660, 481] width 745 height 44
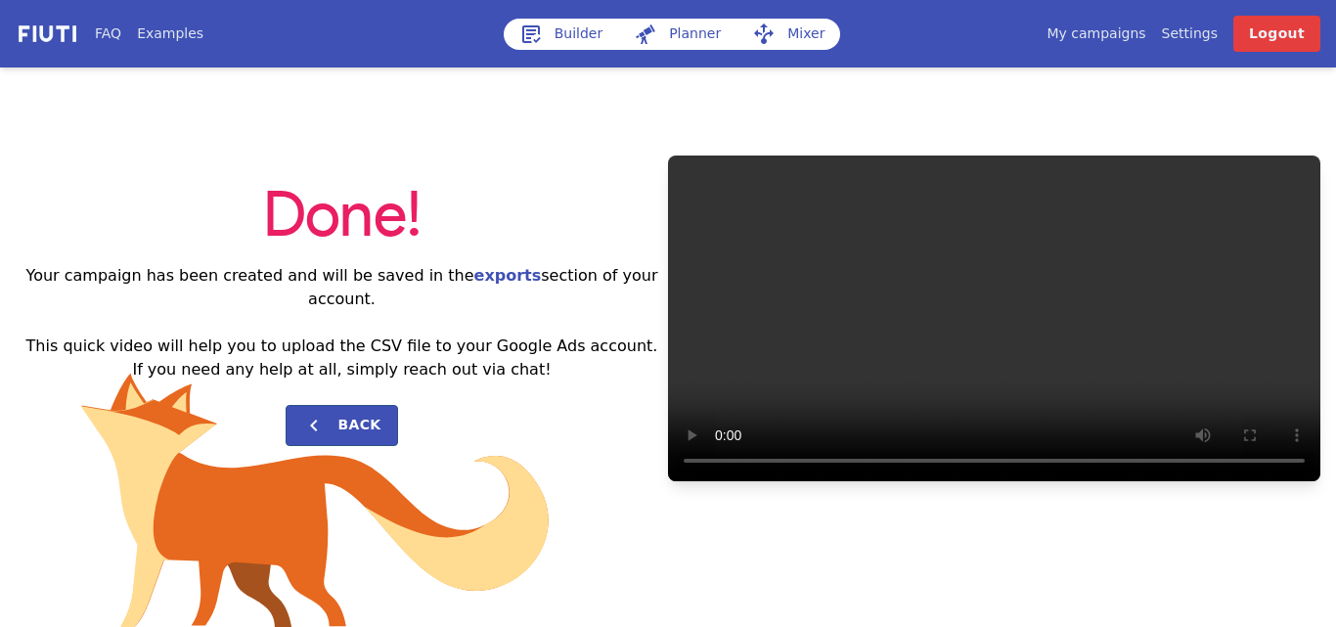
click at [1121, 35] on link "My campaigns" at bounding box center [1095, 33] width 99 height 21
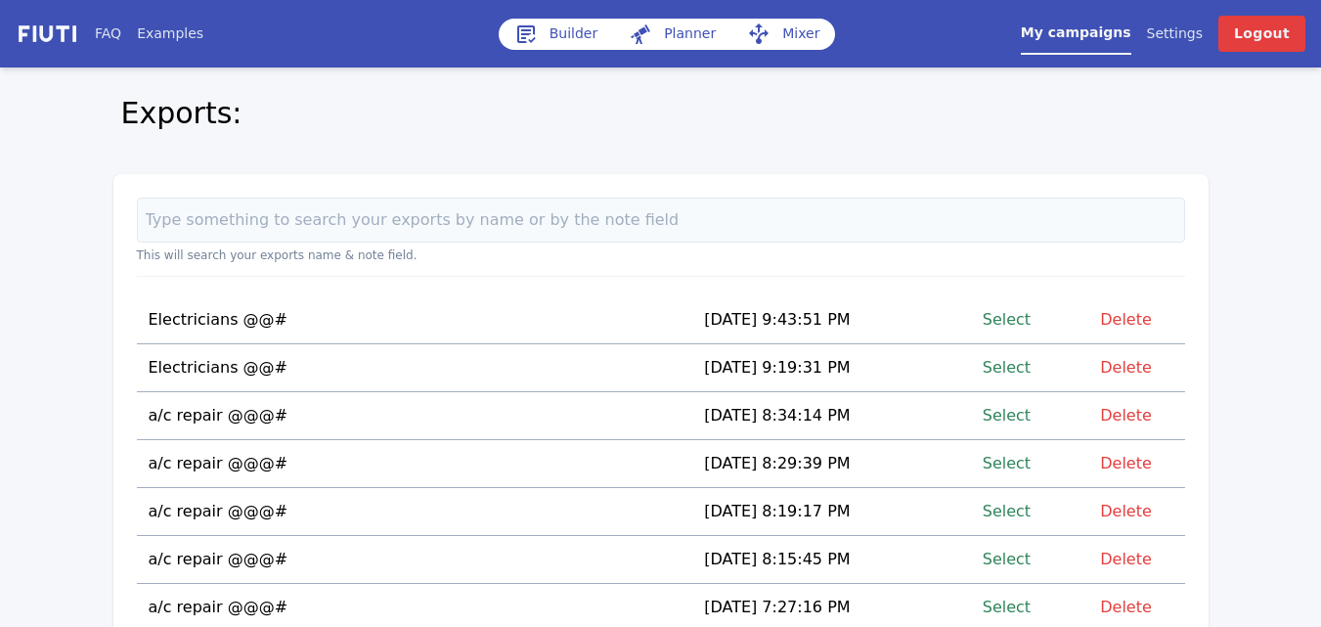
click at [1002, 316] on link "Select" at bounding box center [1007, 319] width 48 height 26
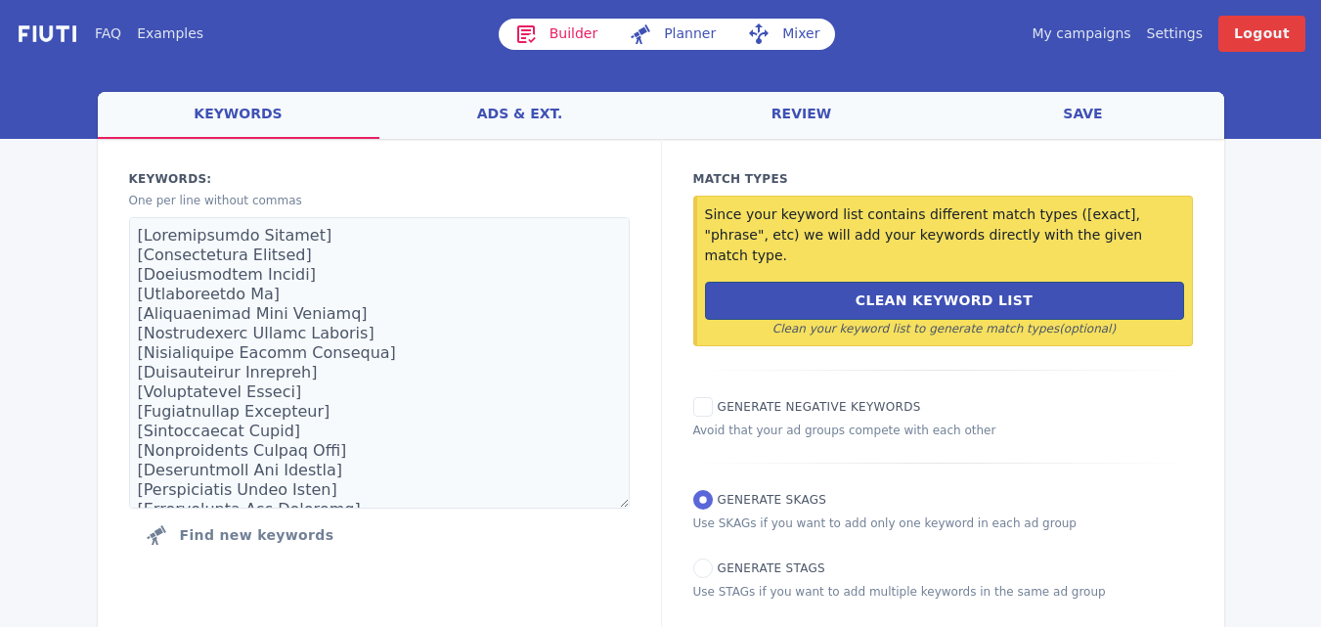
click at [514, 110] on link "ads & ext." at bounding box center [520, 115] width 282 height 47
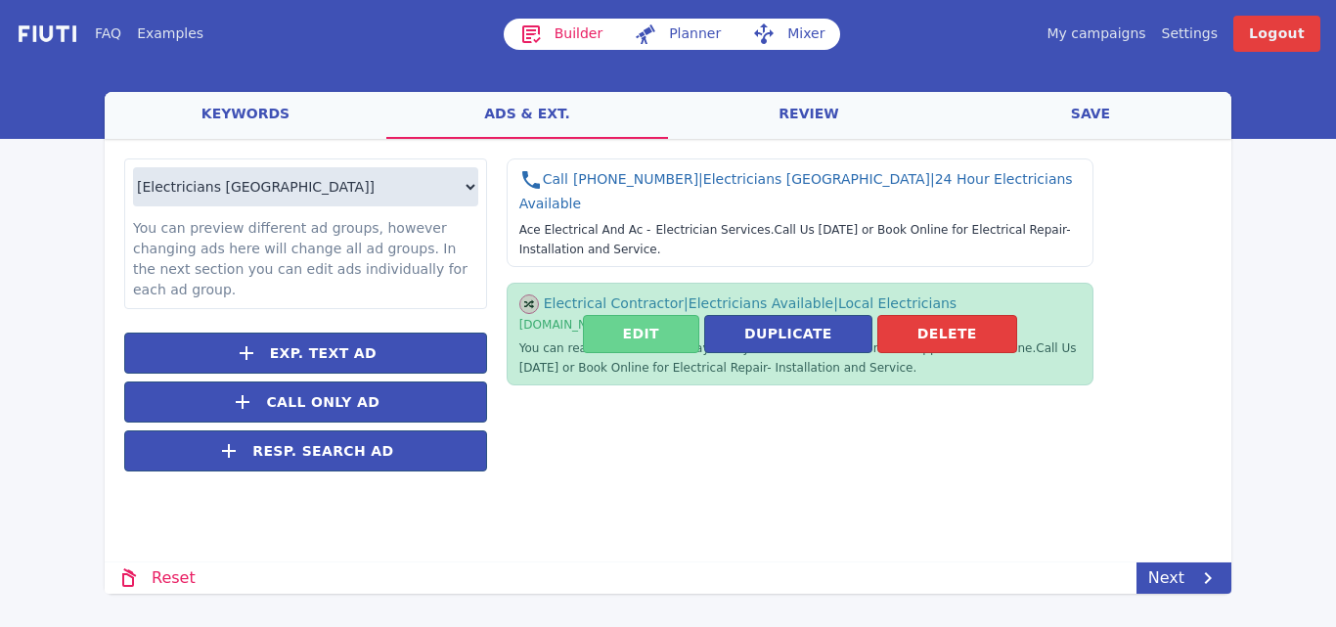
click at [647, 322] on button "Edit" at bounding box center [641, 334] width 116 height 38
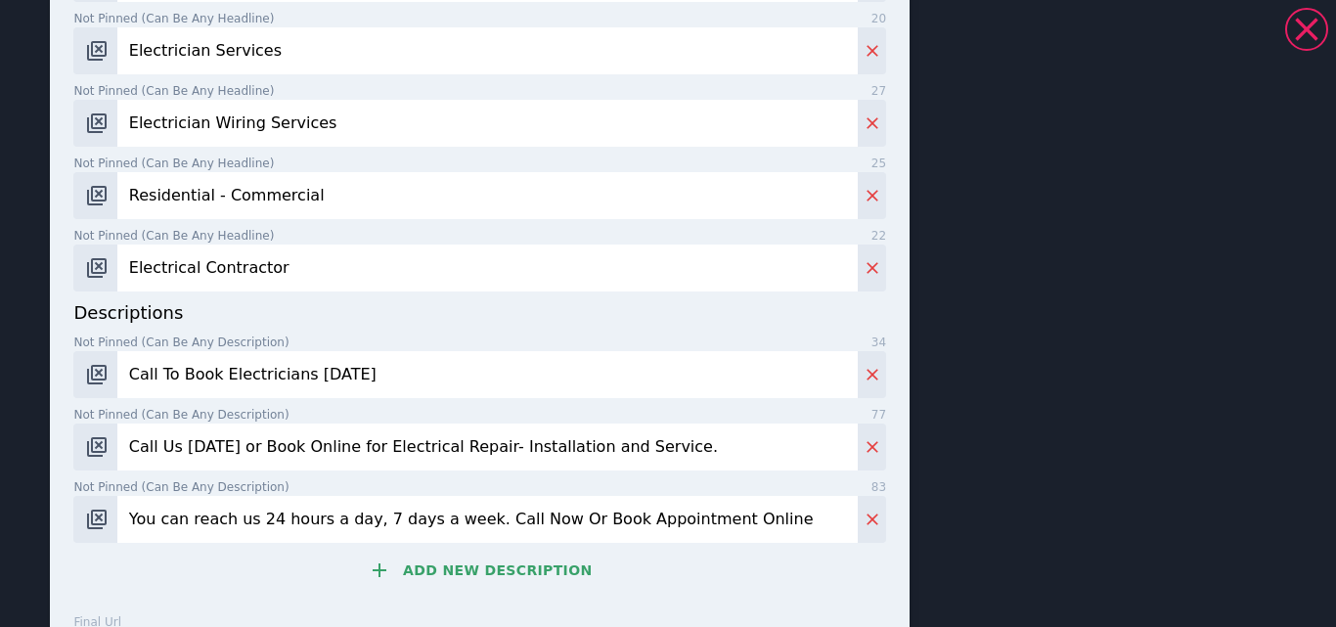
scroll to position [1194, 0]
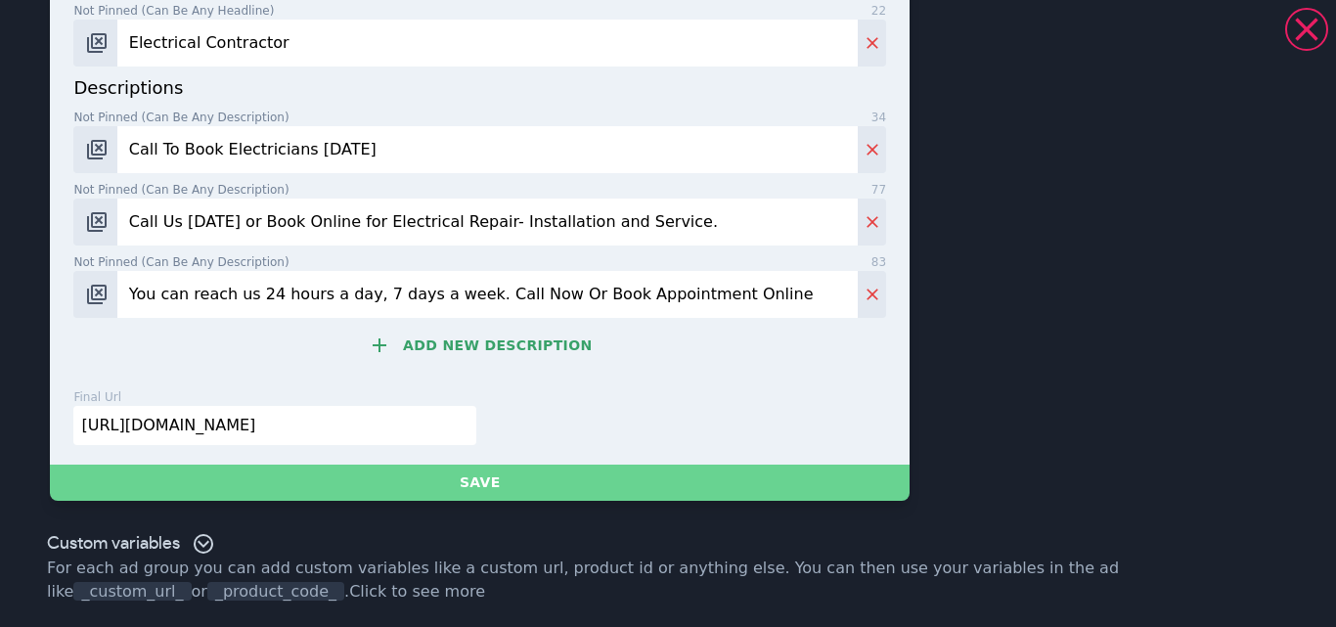
click at [503, 477] on button "Save" at bounding box center [479, 482] width 859 height 36
